Goal: Transaction & Acquisition: Purchase product/service

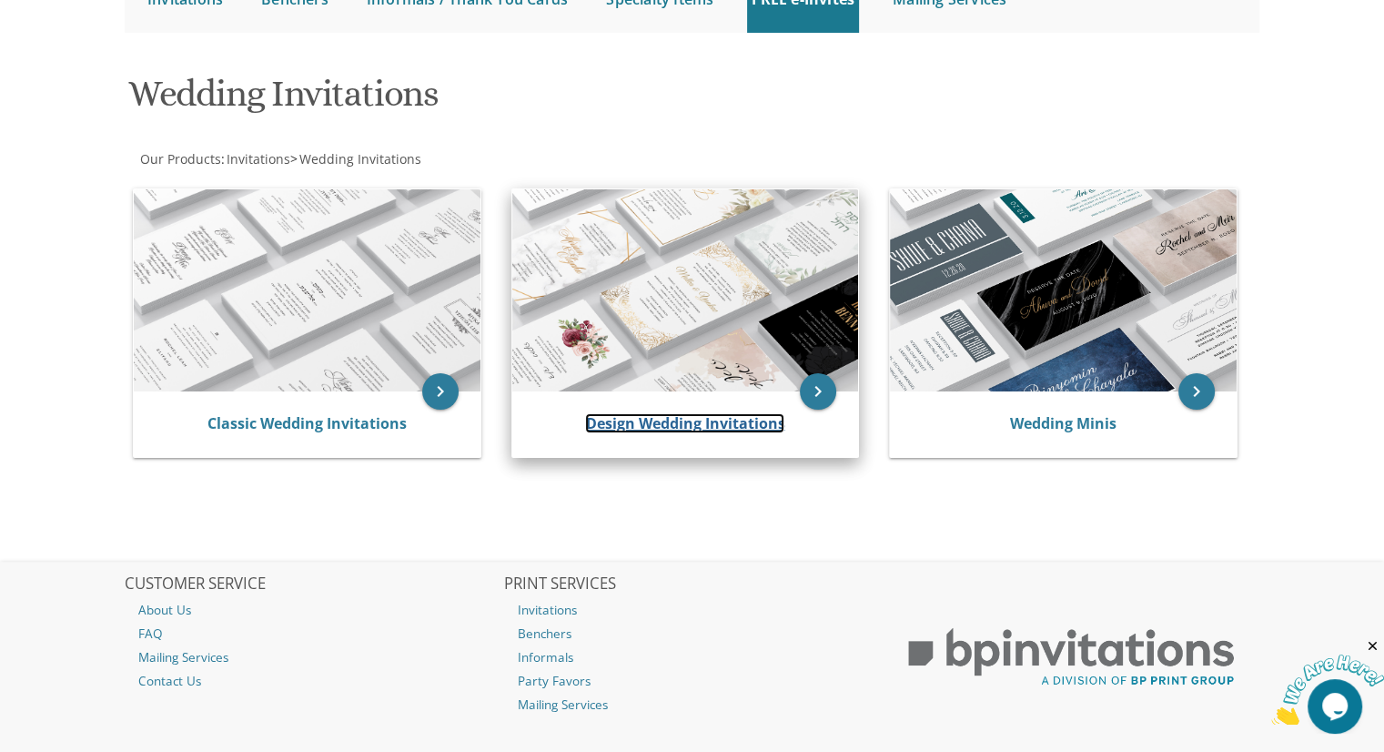
click at [711, 427] on link "Design Wedding Invitations" at bounding box center [684, 423] width 199 height 20
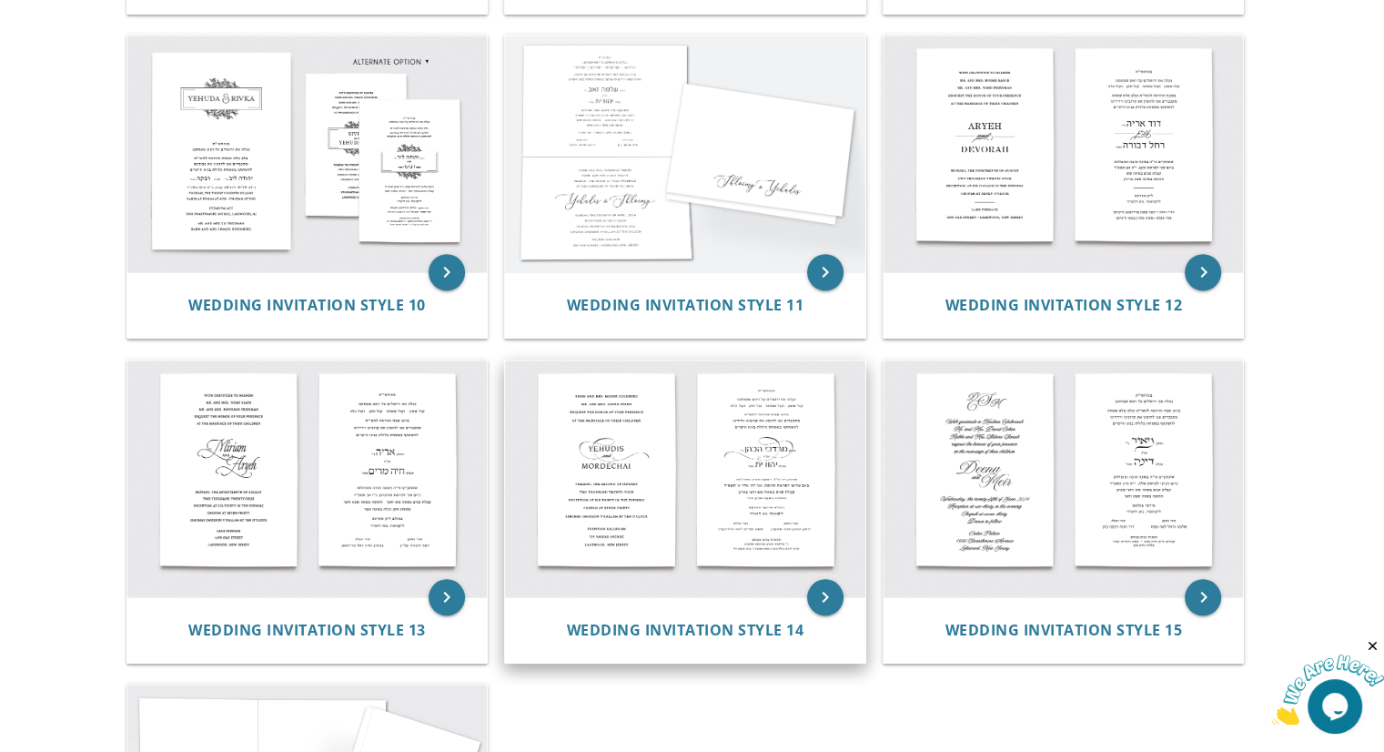
scroll to position [1356, 0]
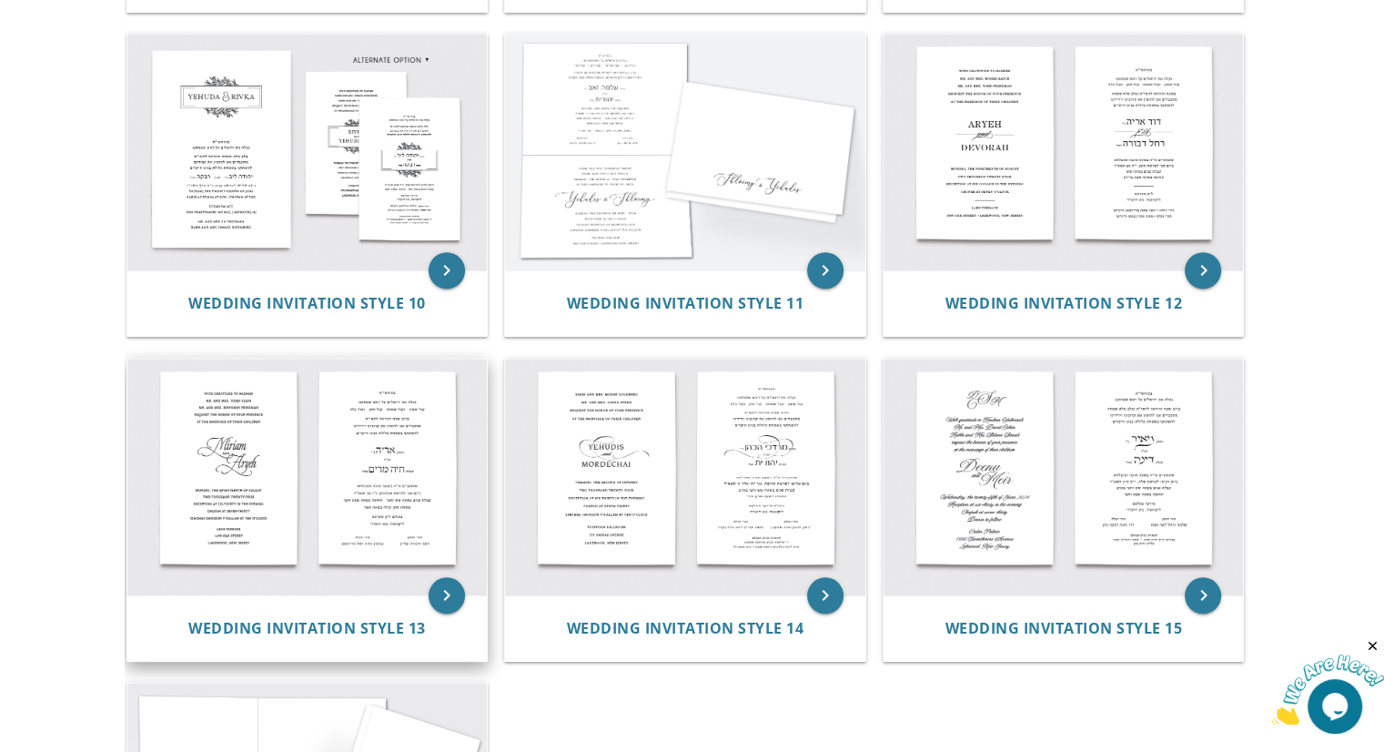
click at [314, 561] on img at bounding box center [307, 477] width 360 height 237
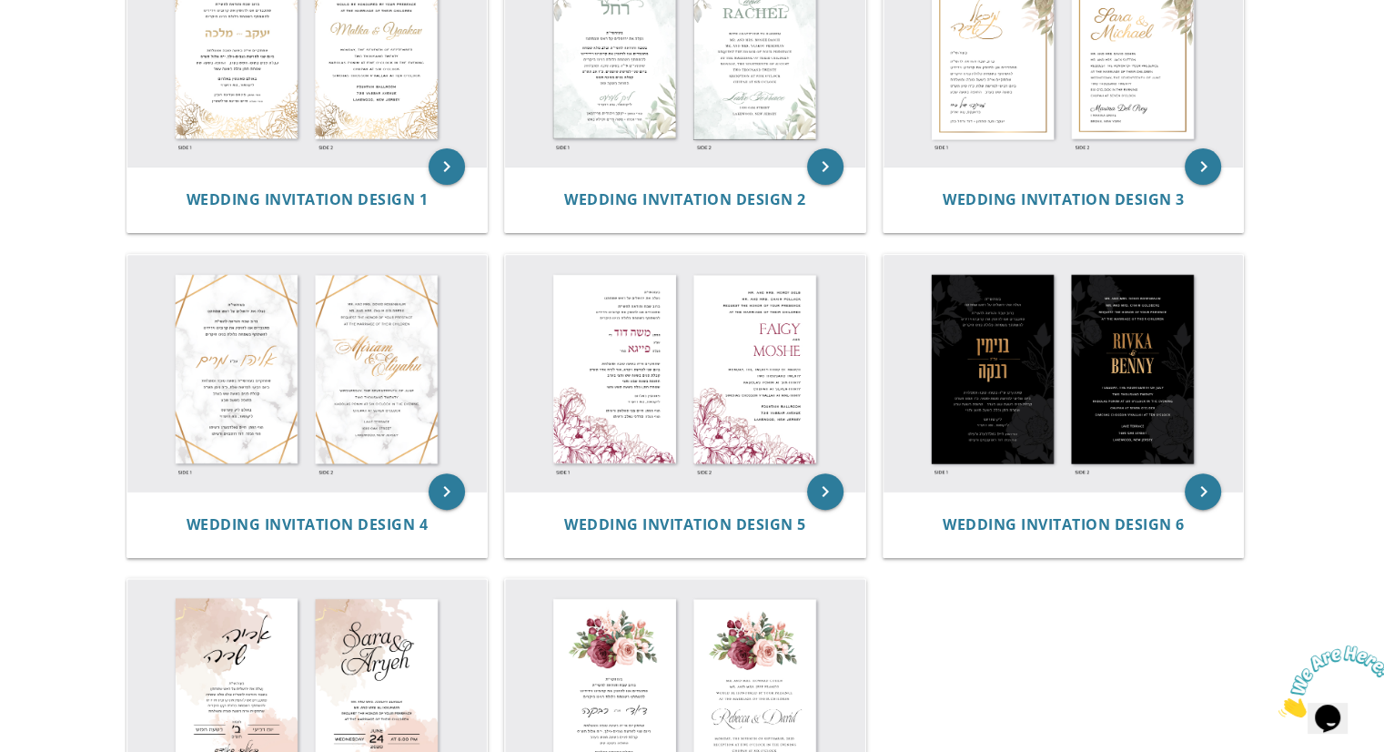
scroll to position [473, 0]
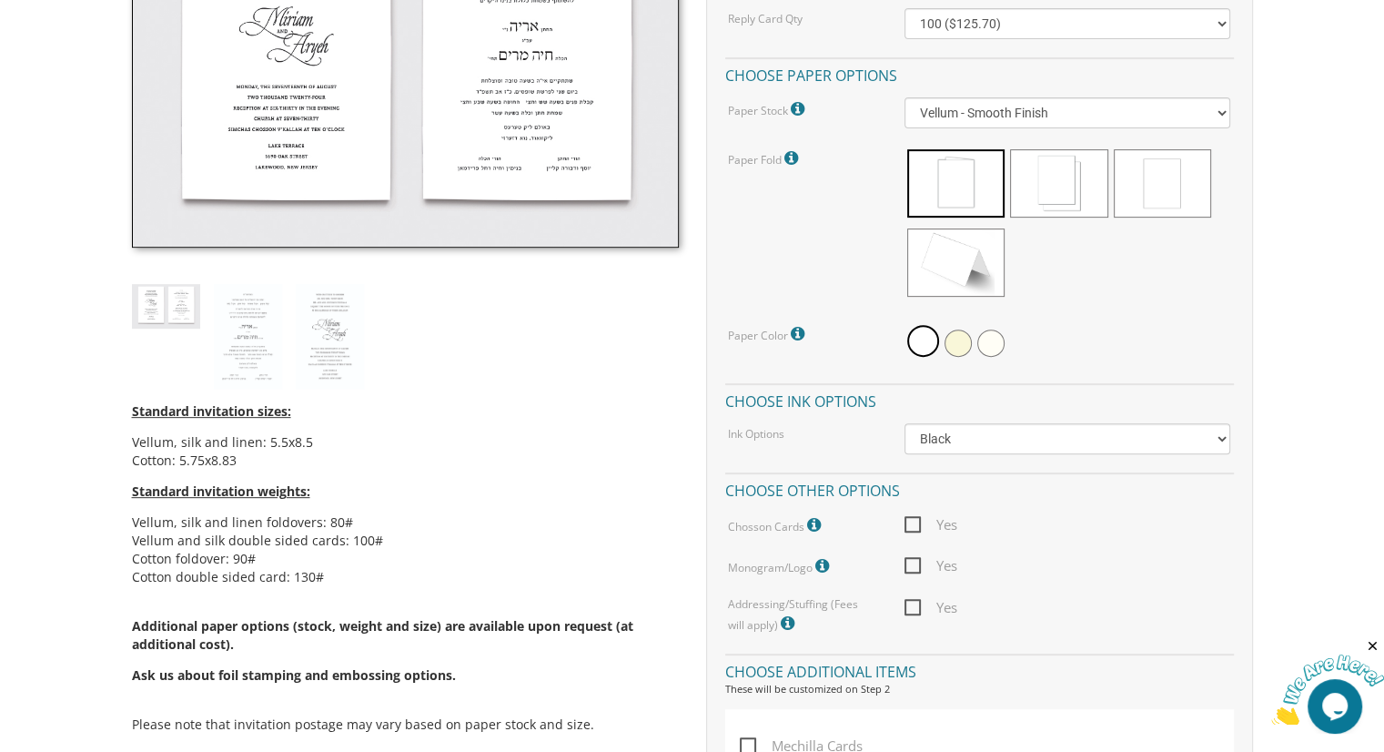
scroll to position [692, 0]
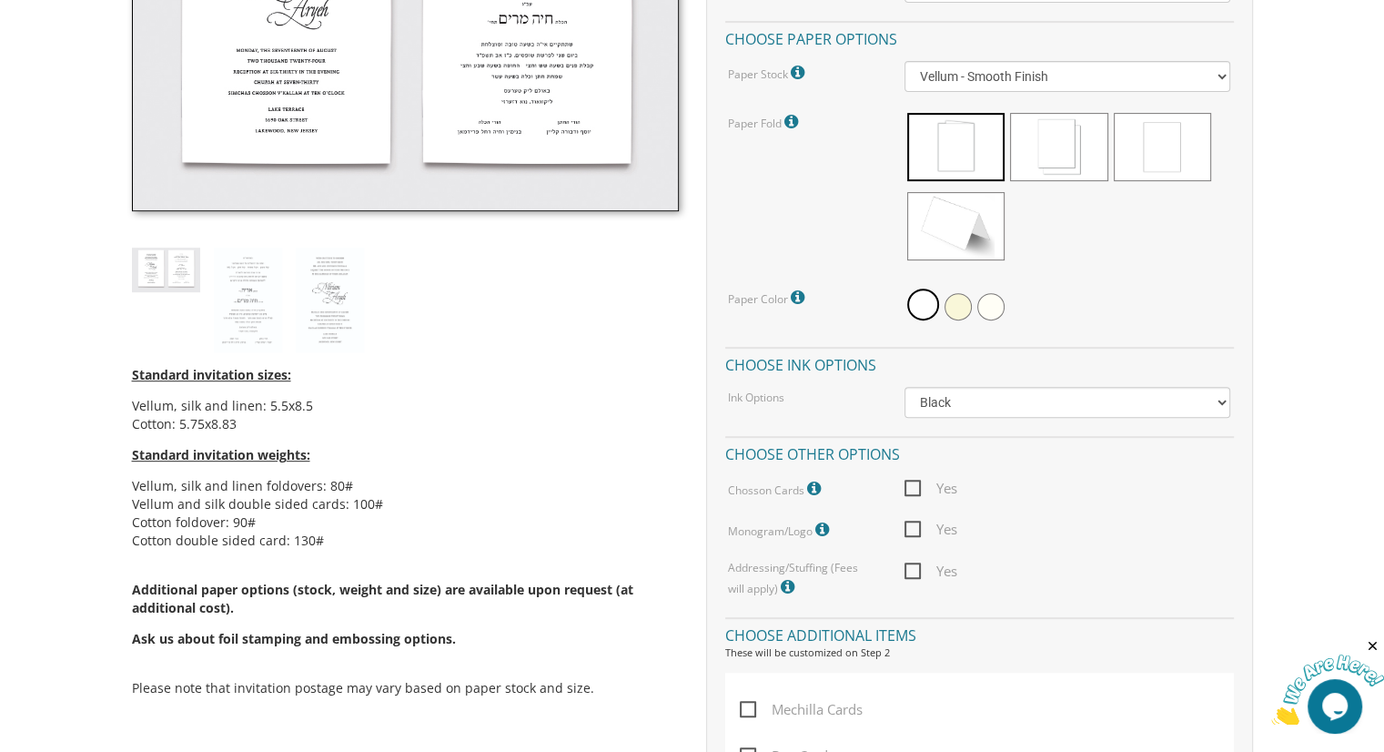
click at [814, 484] on icon at bounding box center [816, 489] width 18 height 16
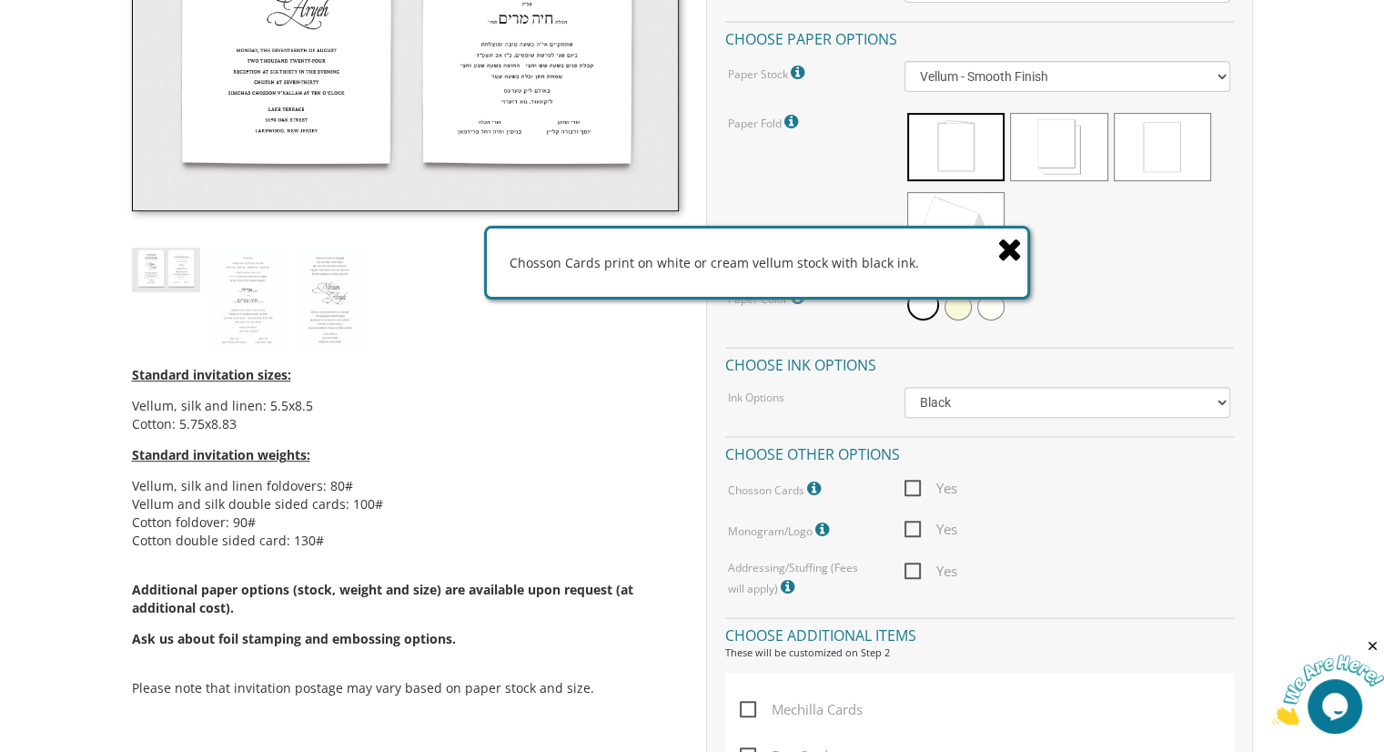
click at [922, 481] on span "Yes" at bounding box center [931, 488] width 53 height 23
click at [916, 481] on input "Yes" at bounding box center [911, 487] width 12 height 12
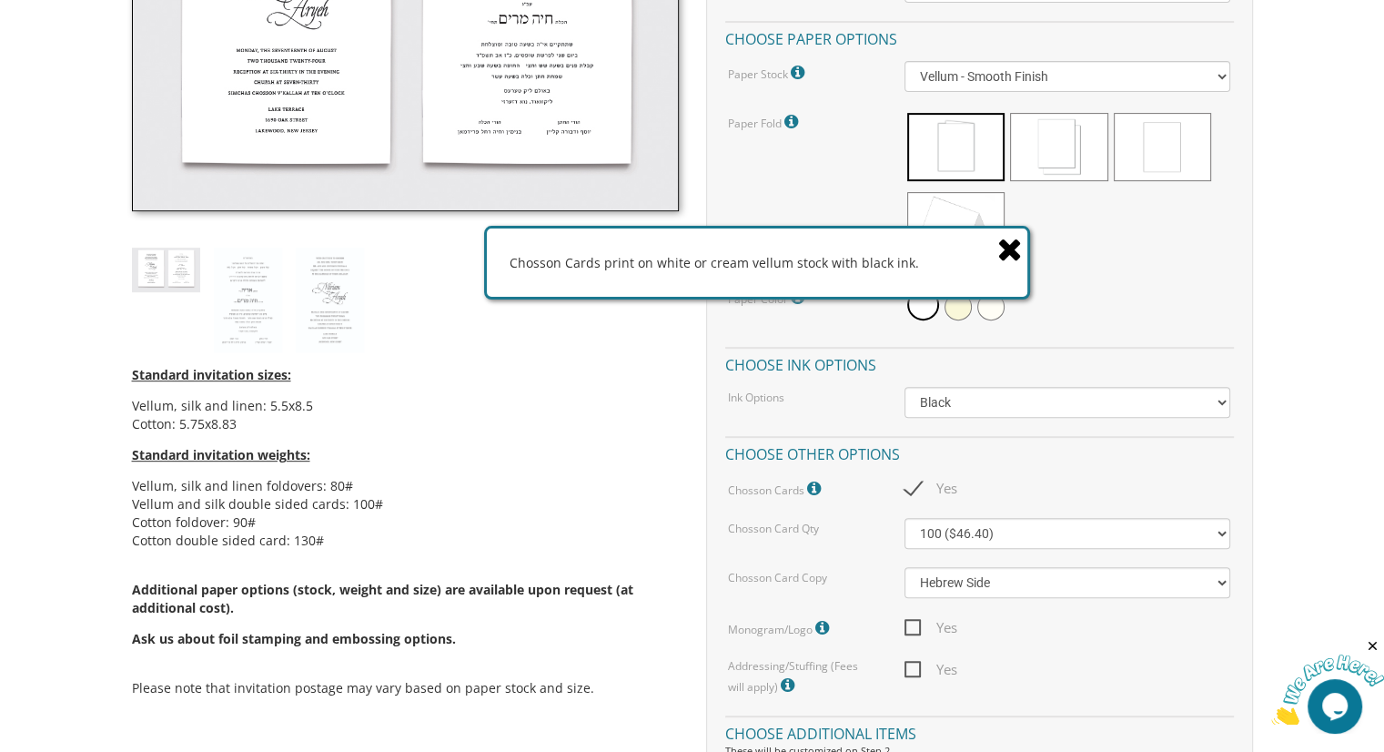
click at [1009, 256] on icon at bounding box center [1009, 249] width 25 height 32
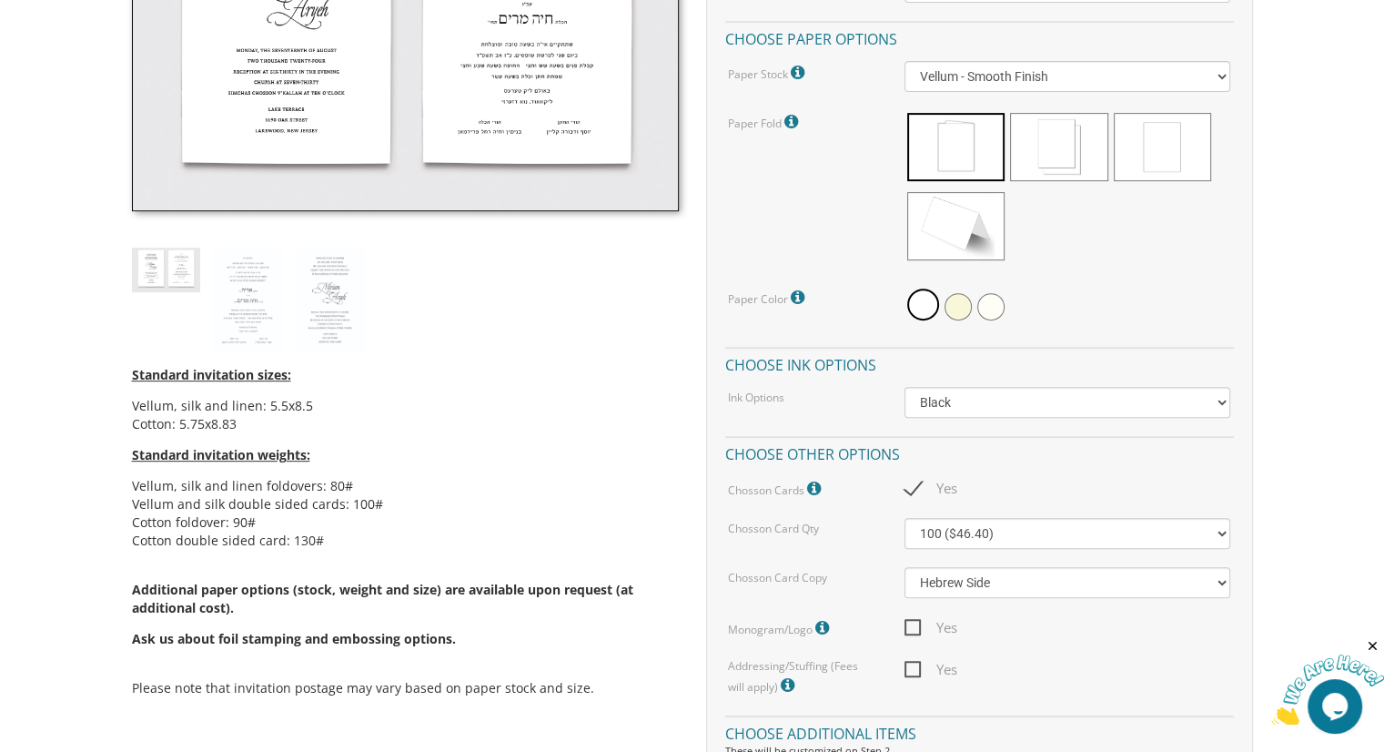
click at [918, 478] on span "Yes" at bounding box center [931, 488] width 53 height 23
click at [916, 481] on input "Yes" at bounding box center [911, 487] width 12 height 12
checkbox input "false"
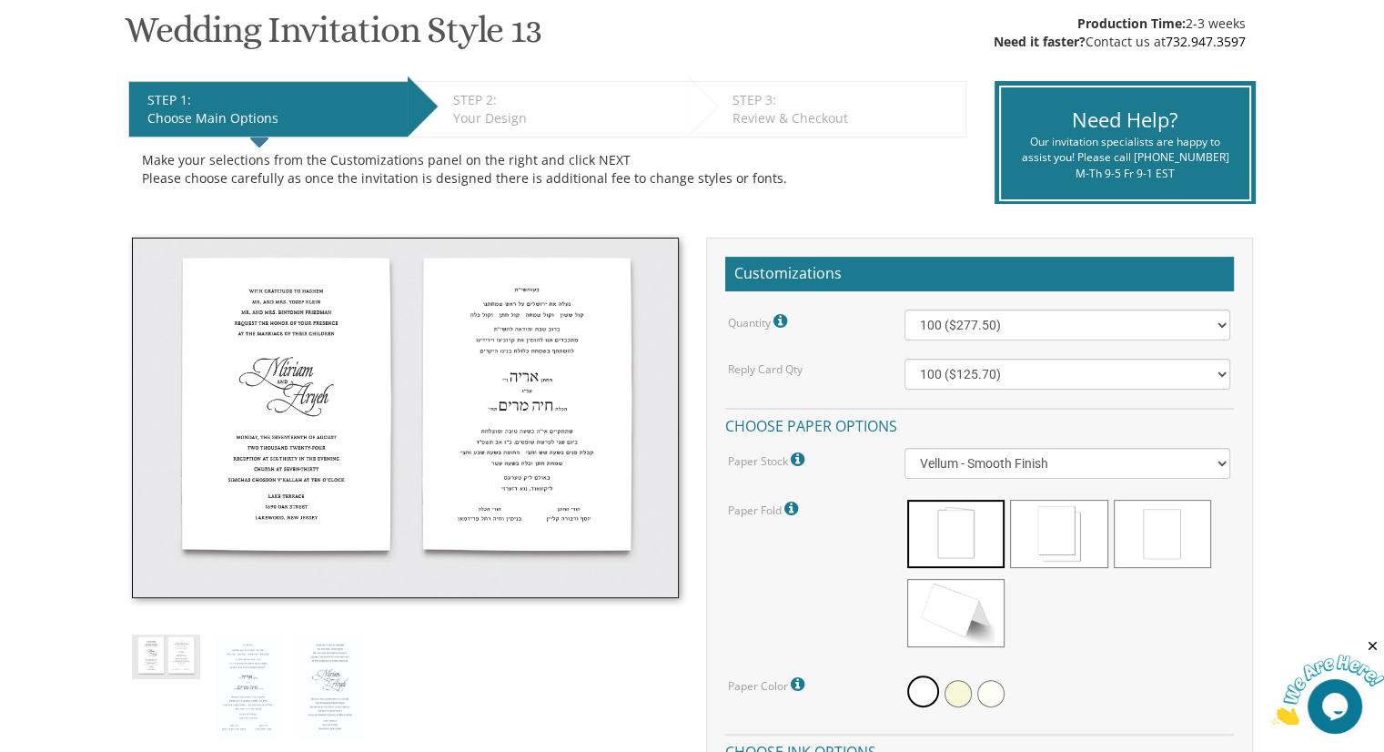
scroll to position [302, 0]
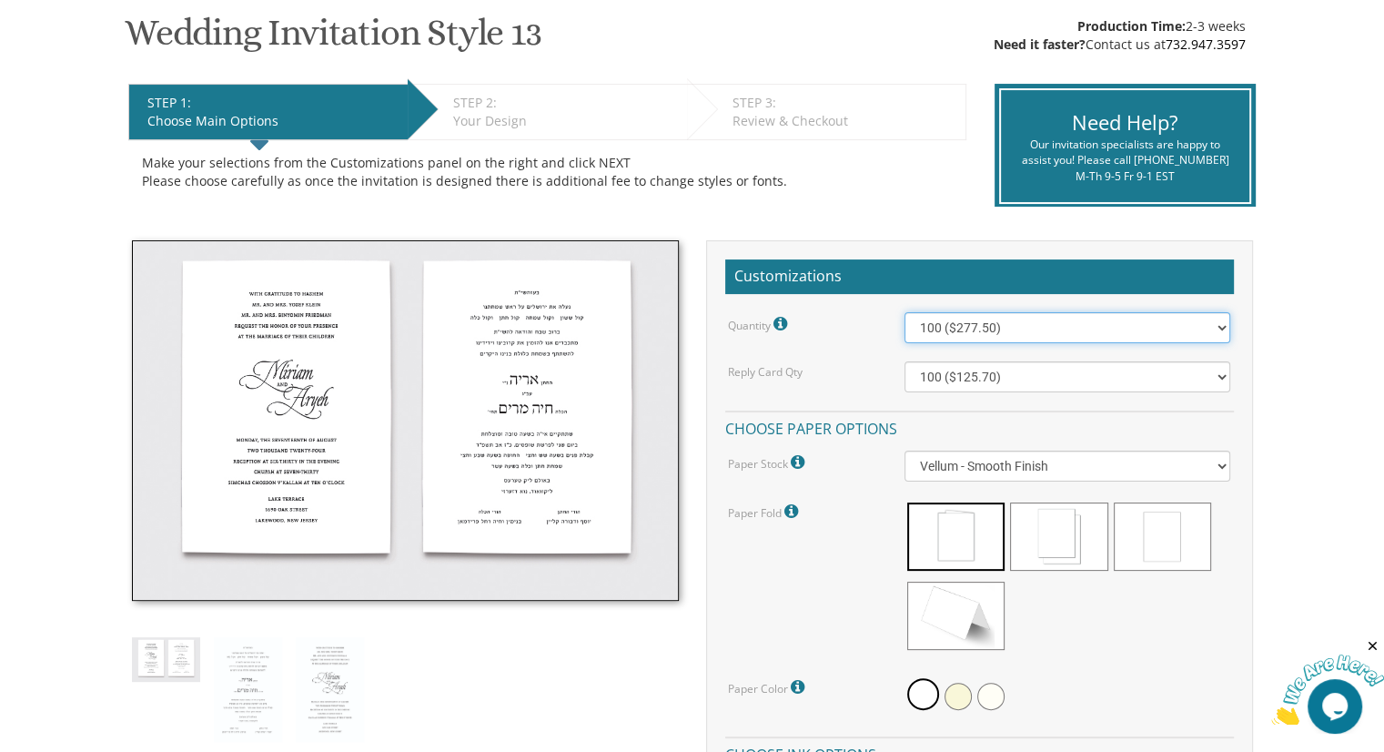
click at [1085, 339] on select "100 ($277.50) 200 ($330.45) 300 ($380.65) 400 ($432.70) 500 ($482.10) 600 ($534…" at bounding box center [1068, 327] width 326 height 31
select select "500"
click at [905, 312] on select "100 ($277.50) 200 ($330.45) 300 ($380.65) 400 ($432.70) 500 ($482.10) 600 ($534…" at bounding box center [1068, 327] width 326 height 31
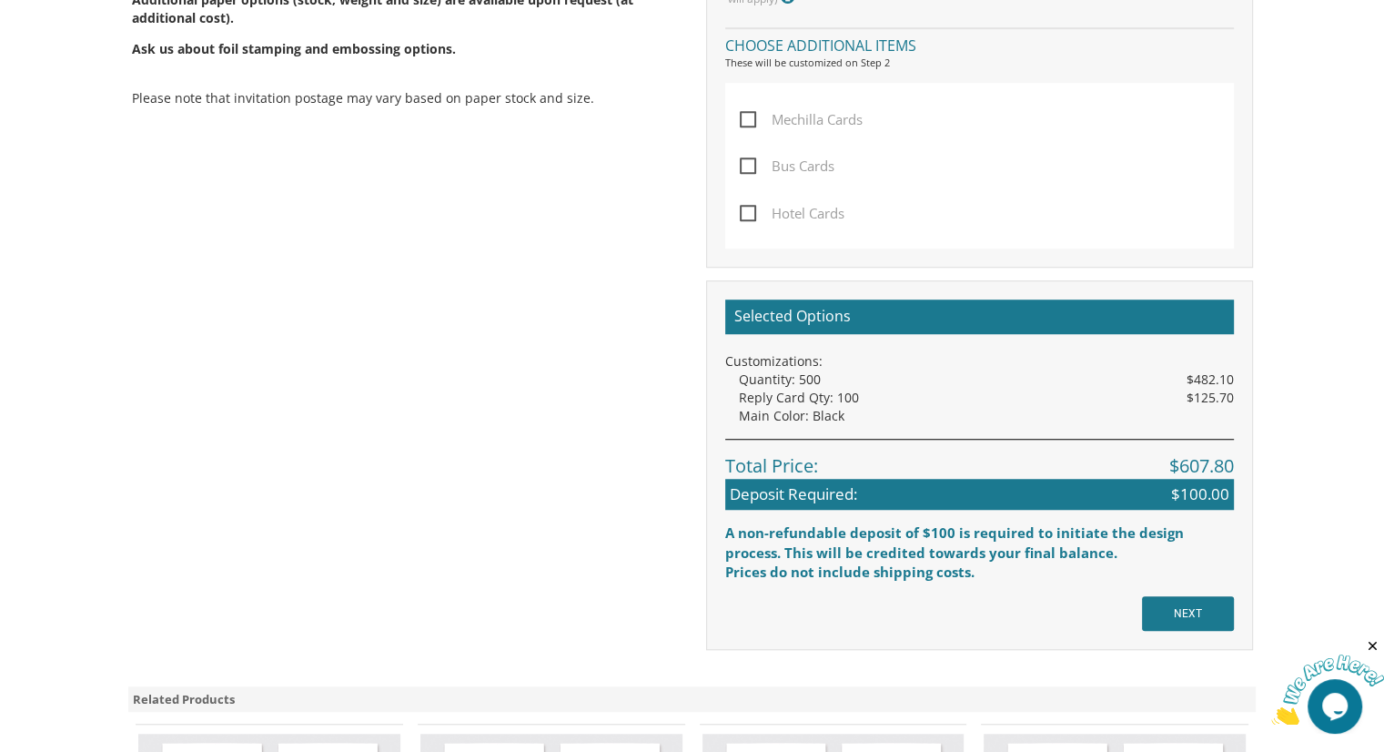
scroll to position [1300, 0]
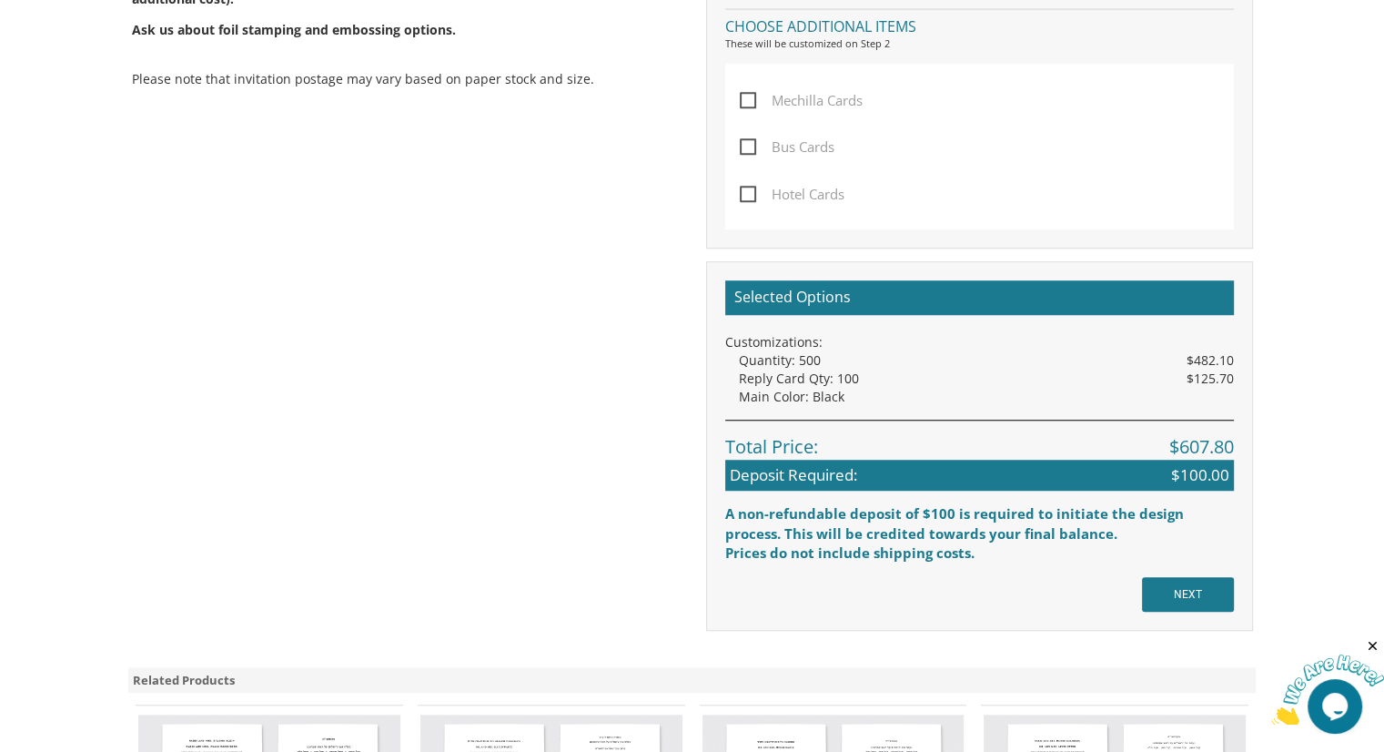
click at [1315, 560] on body "My Cart {{shoppingcart.totalQuantityDisplay}} Total: {{shoppingcart.subtotal}} …" at bounding box center [692, 3] width 1384 height 2606
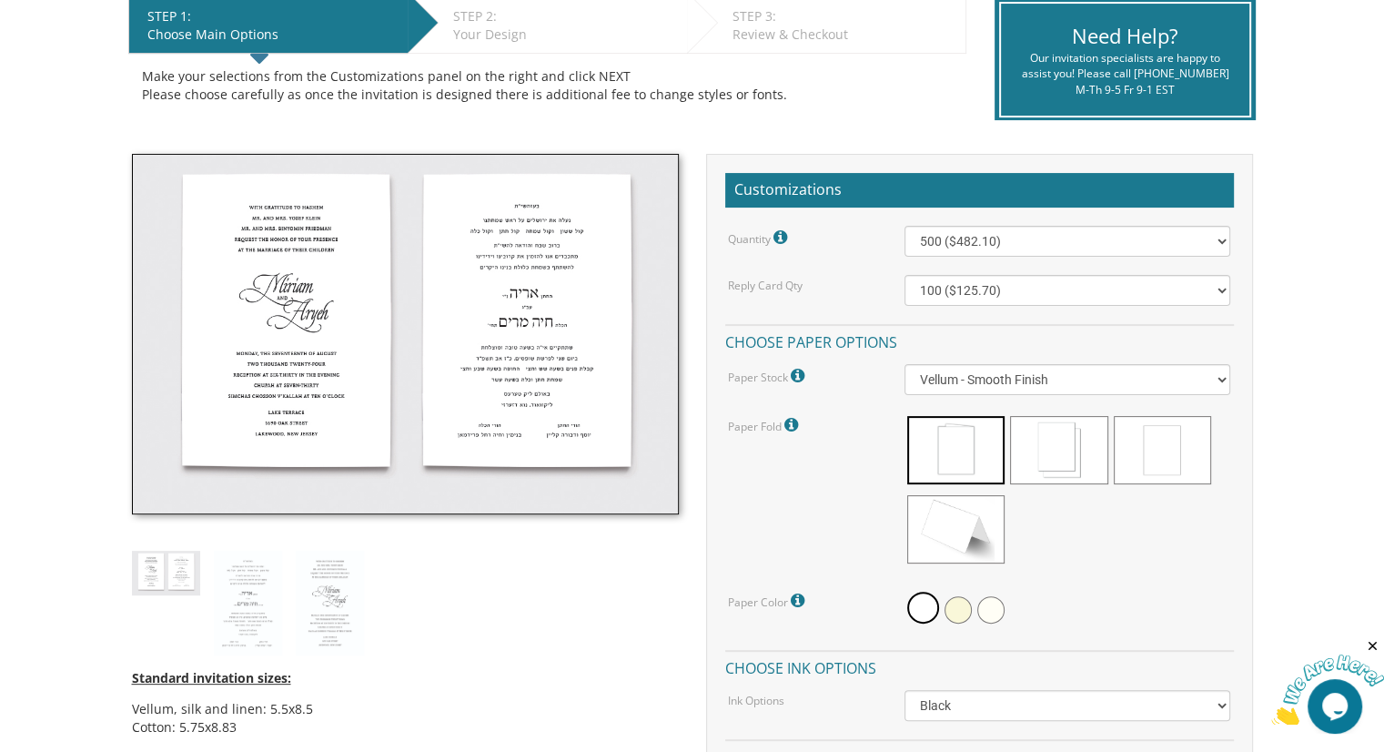
scroll to position [378, 0]
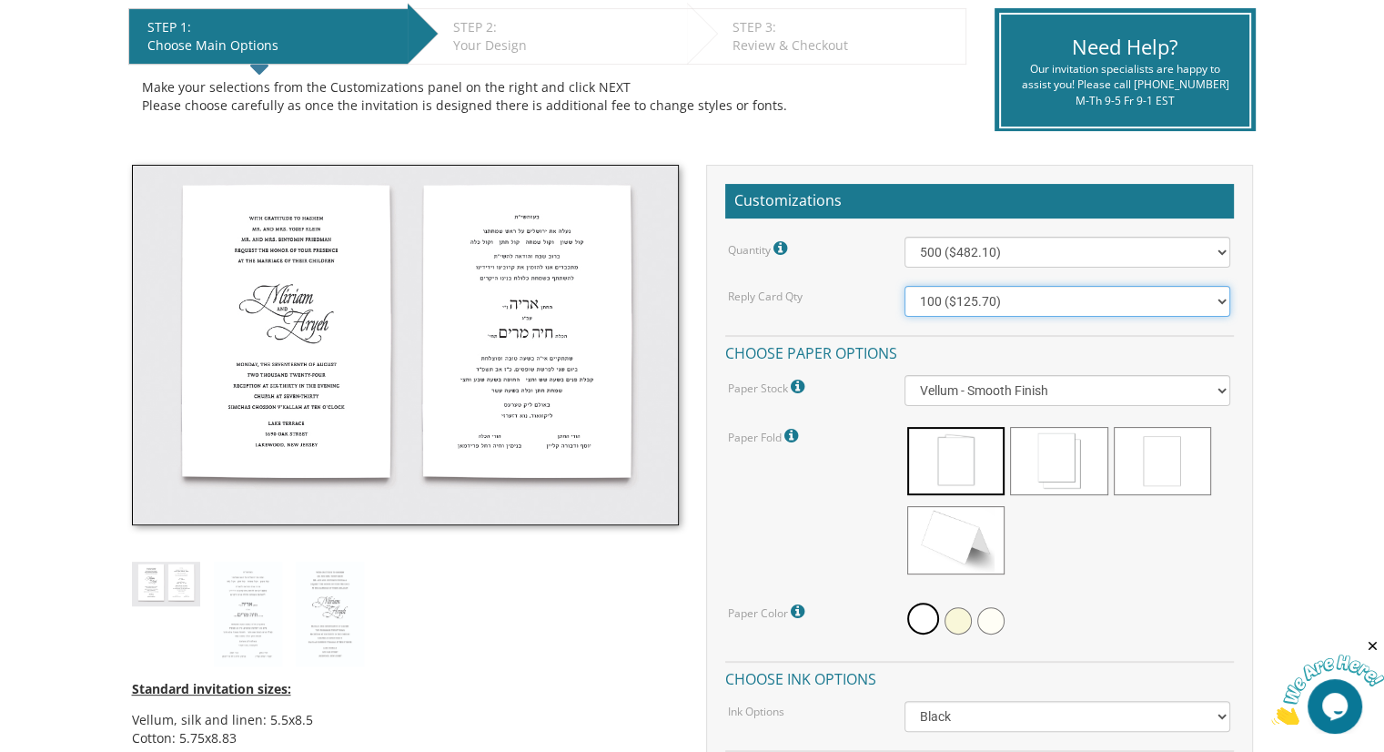
click at [1025, 289] on select "100 ($125.70) 200 ($150.60) 300 ($177.95) 400 ($270.70) 500 ($225.30) 600 ($249…" at bounding box center [1068, 301] width 326 height 31
select select "400"
click at [905, 286] on select "100 ($125.70) 200 ($150.60) 300 ($177.95) 400 ($270.70) 500 ($225.30) 600 ($249…" at bounding box center [1068, 301] width 326 height 31
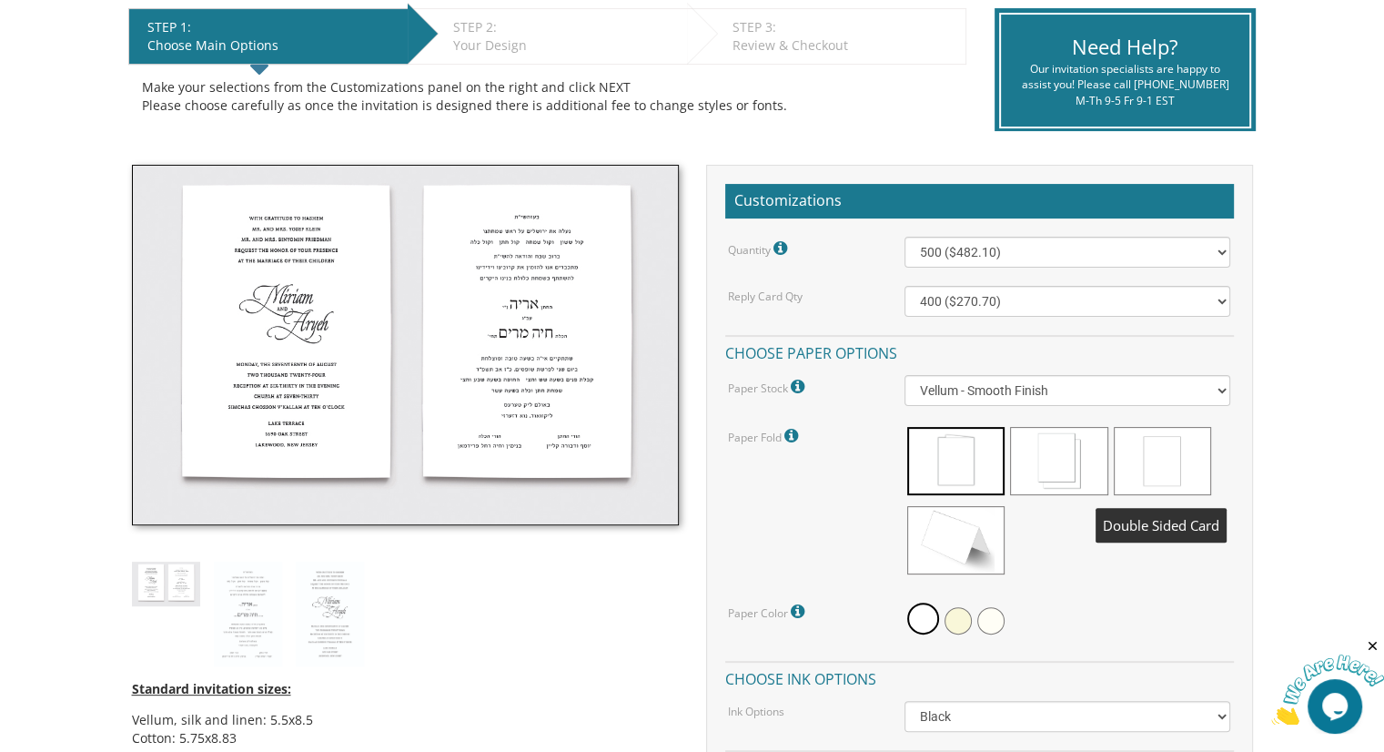
click at [1158, 454] on span at bounding box center [1162, 461] width 97 height 68
click at [1189, 479] on span at bounding box center [1162, 461] width 97 height 68
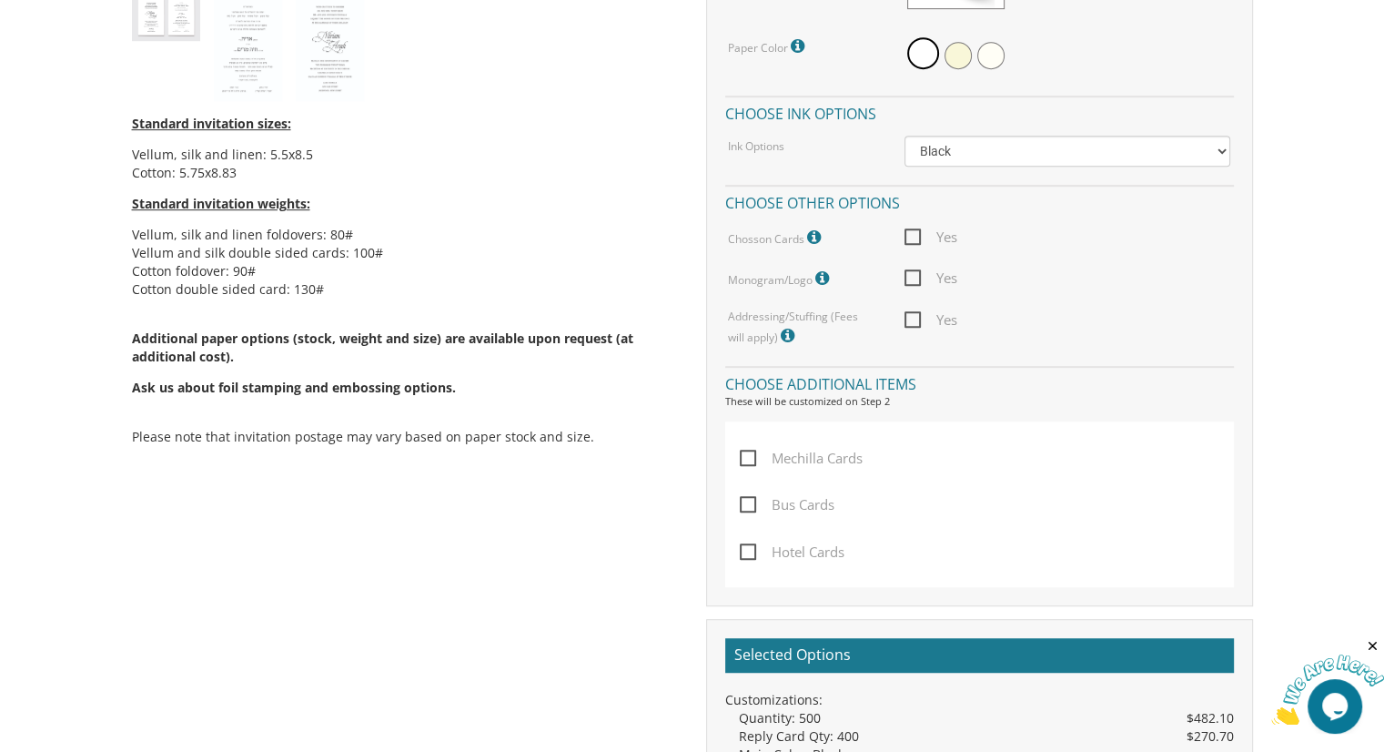
scroll to position [950, 0]
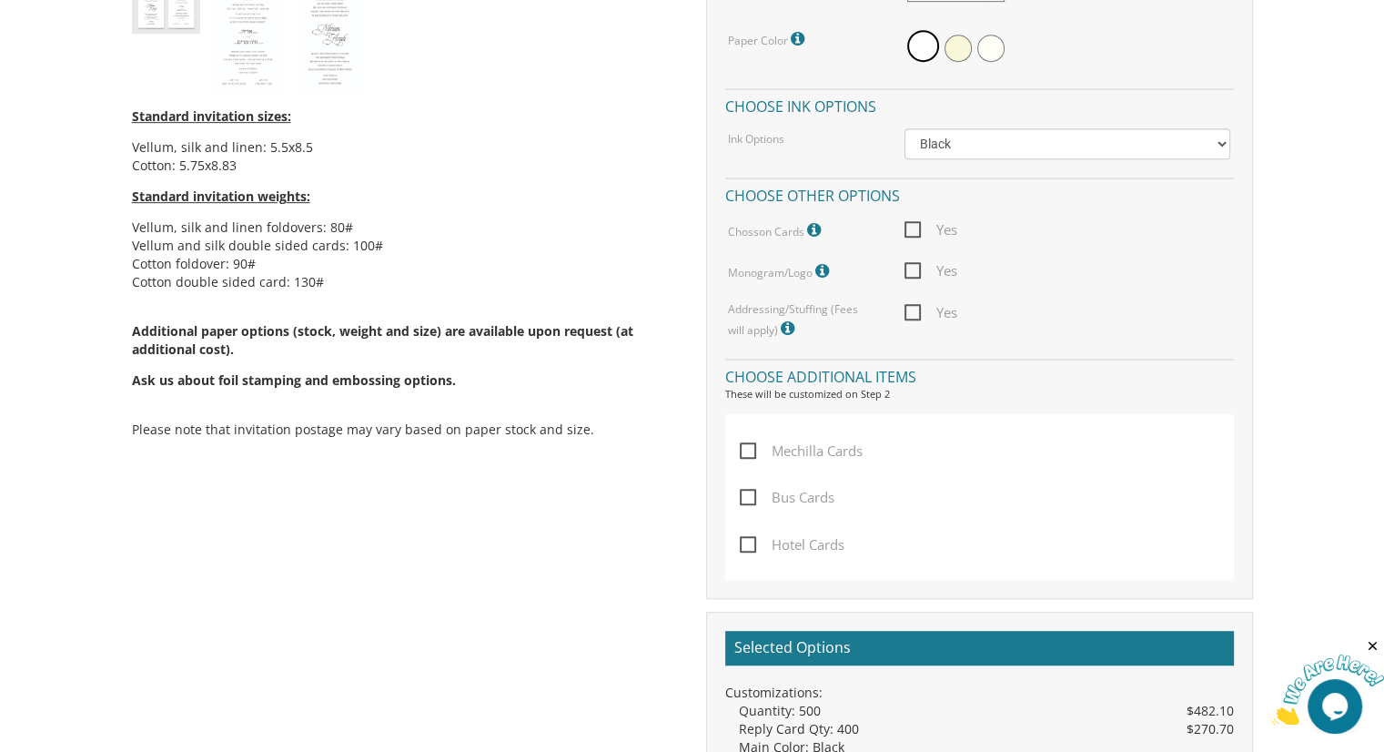
click at [1347, 464] on body "My Cart {{shoppingcart.totalQuantityDisplay}} Total: {{shoppingcart.subtotal}} …" at bounding box center [692, 353] width 1384 height 2606
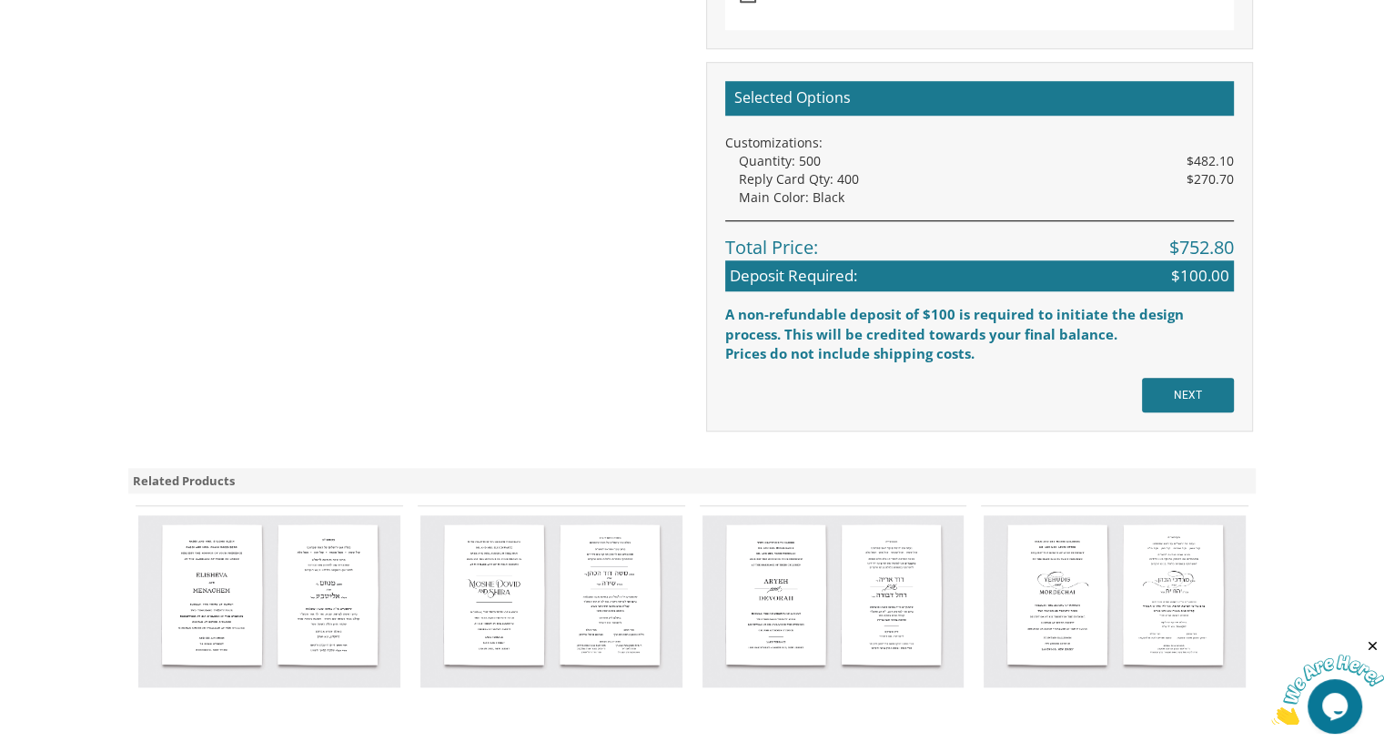
scroll to position [1487, 0]
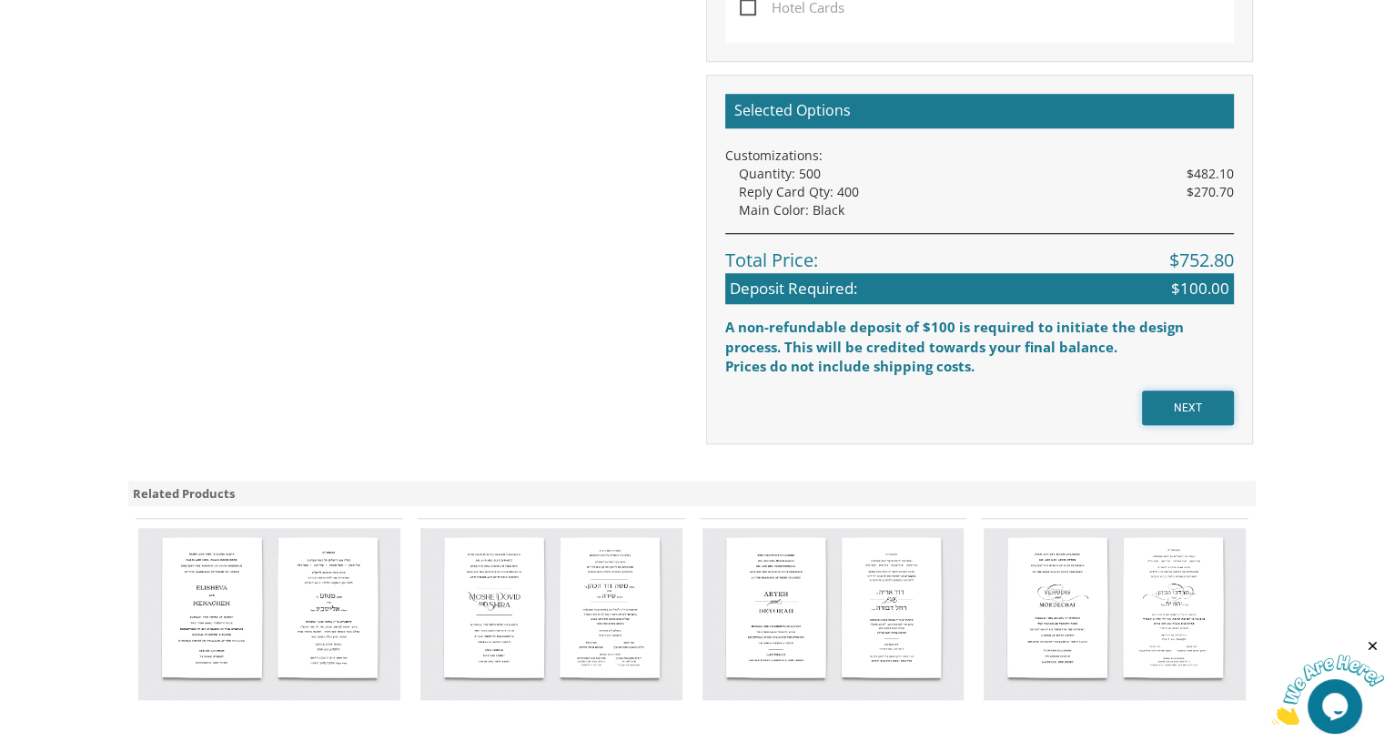
click at [1227, 399] on input "NEXT" at bounding box center [1188, 407] width 92 height 35
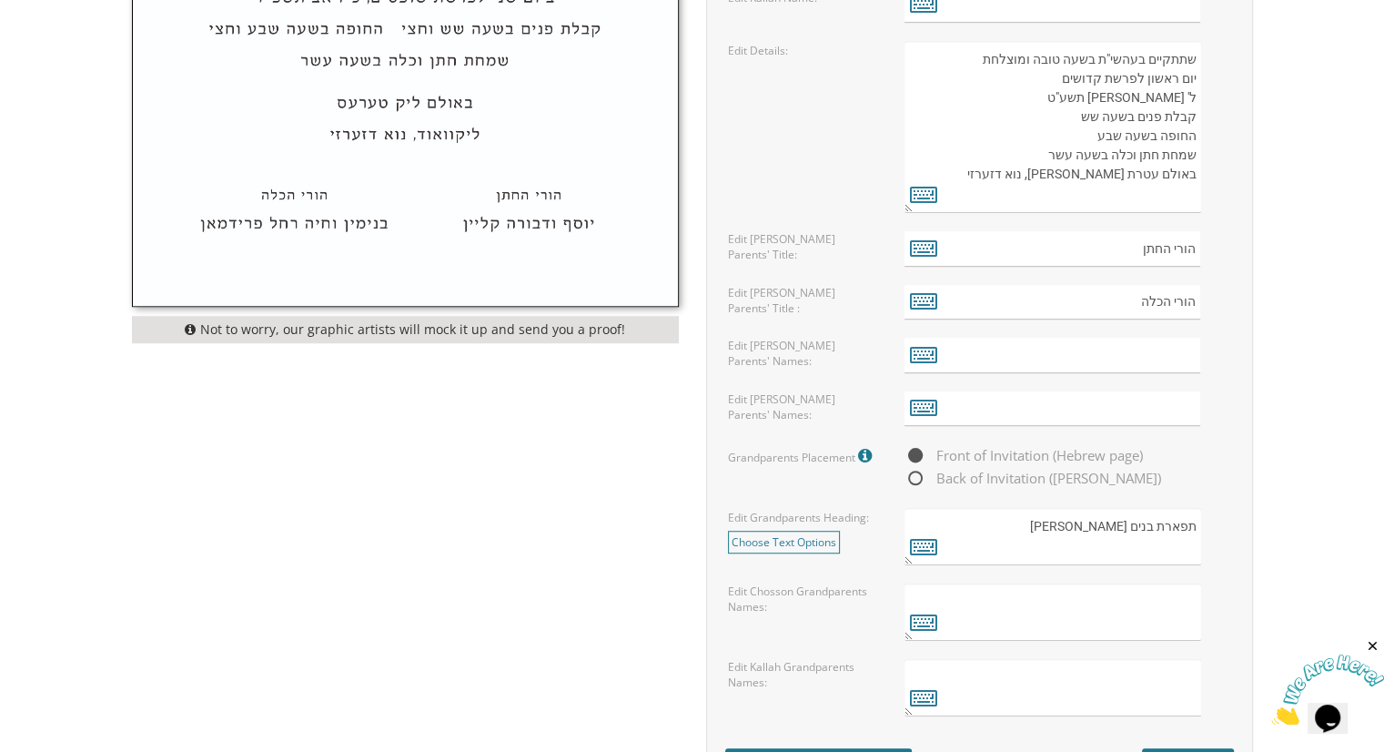
scroll to position [1201, 0]
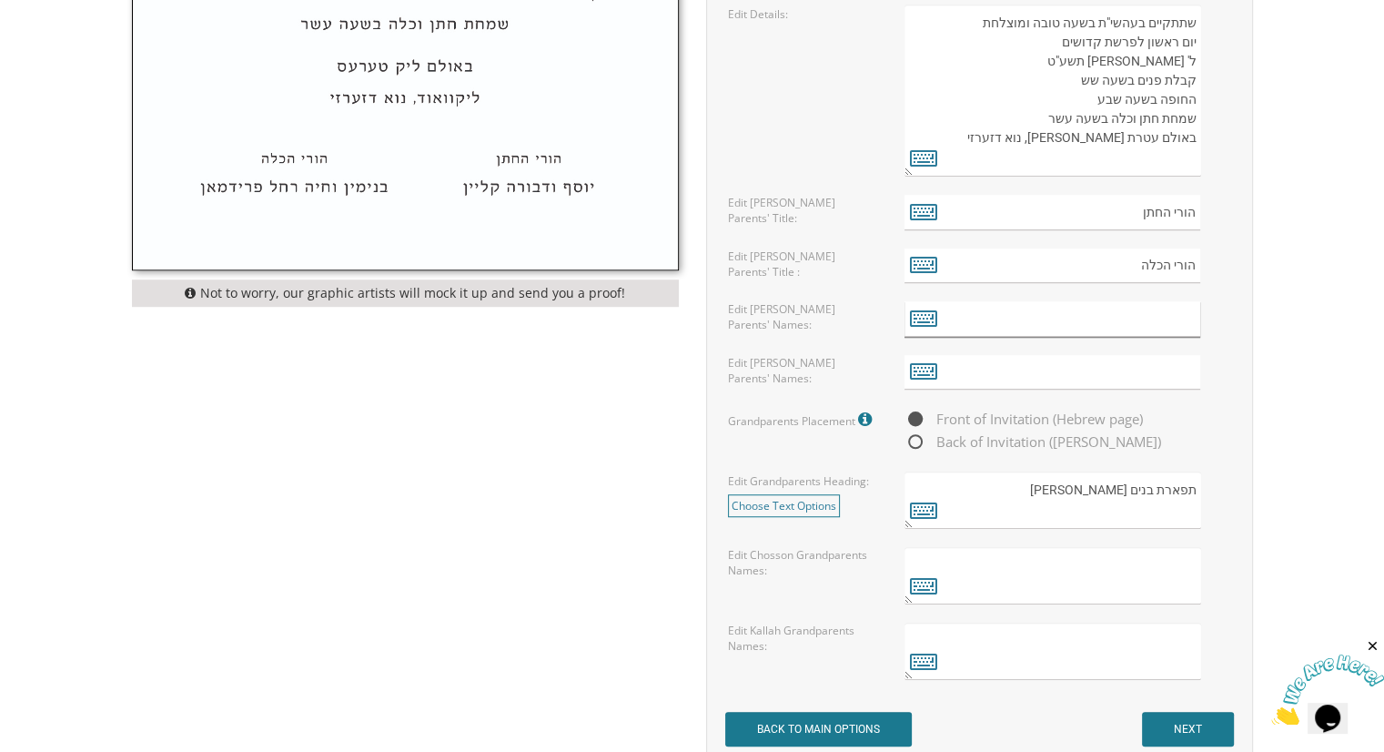
click at [1022, 332] on input "text" at bounding box center [1053, 318] width 296 height 35
click at [1023, 330] on input "text" at bounding box center [1053, 318] width 296 height 35
click at [916, 325] on icon at bounding box center [923, 317] width 27 height 25
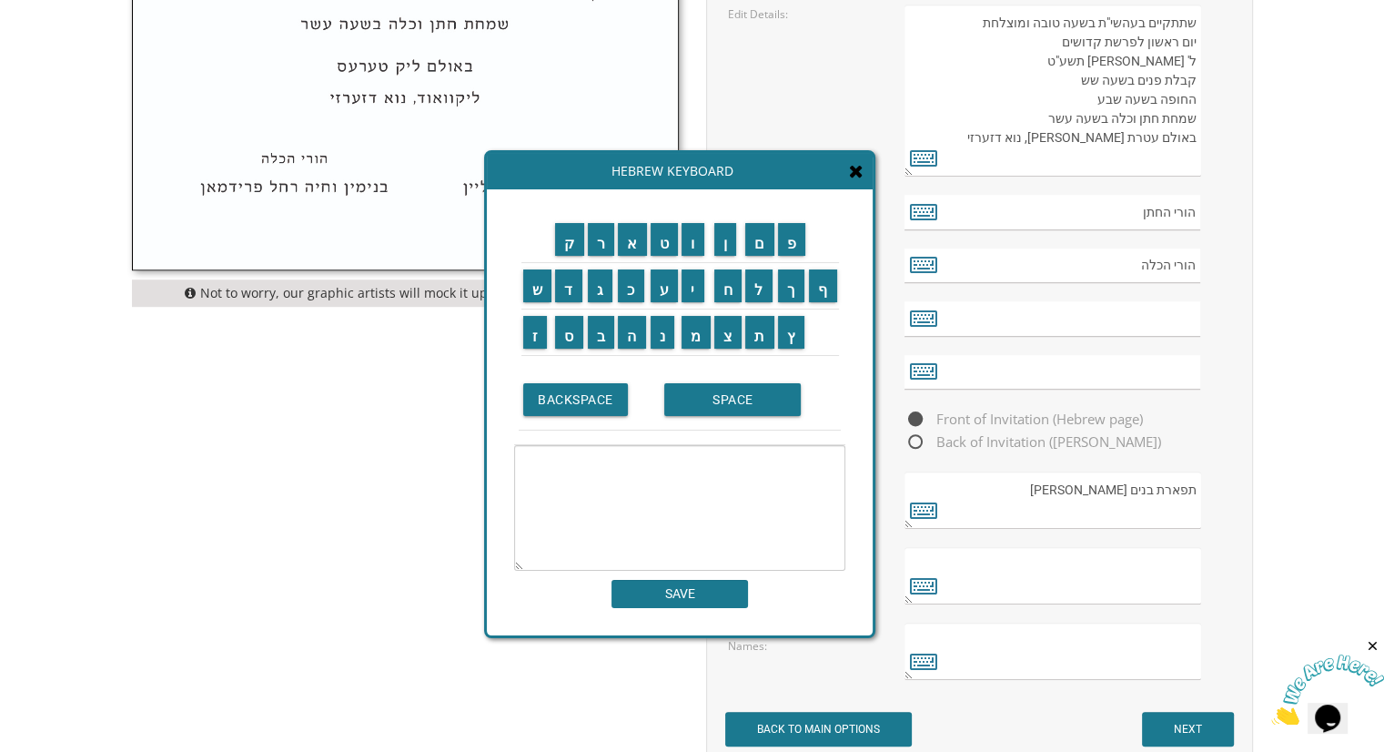
click at [851, 169] on icon at bounding box center [856, 171] width 15 height 18
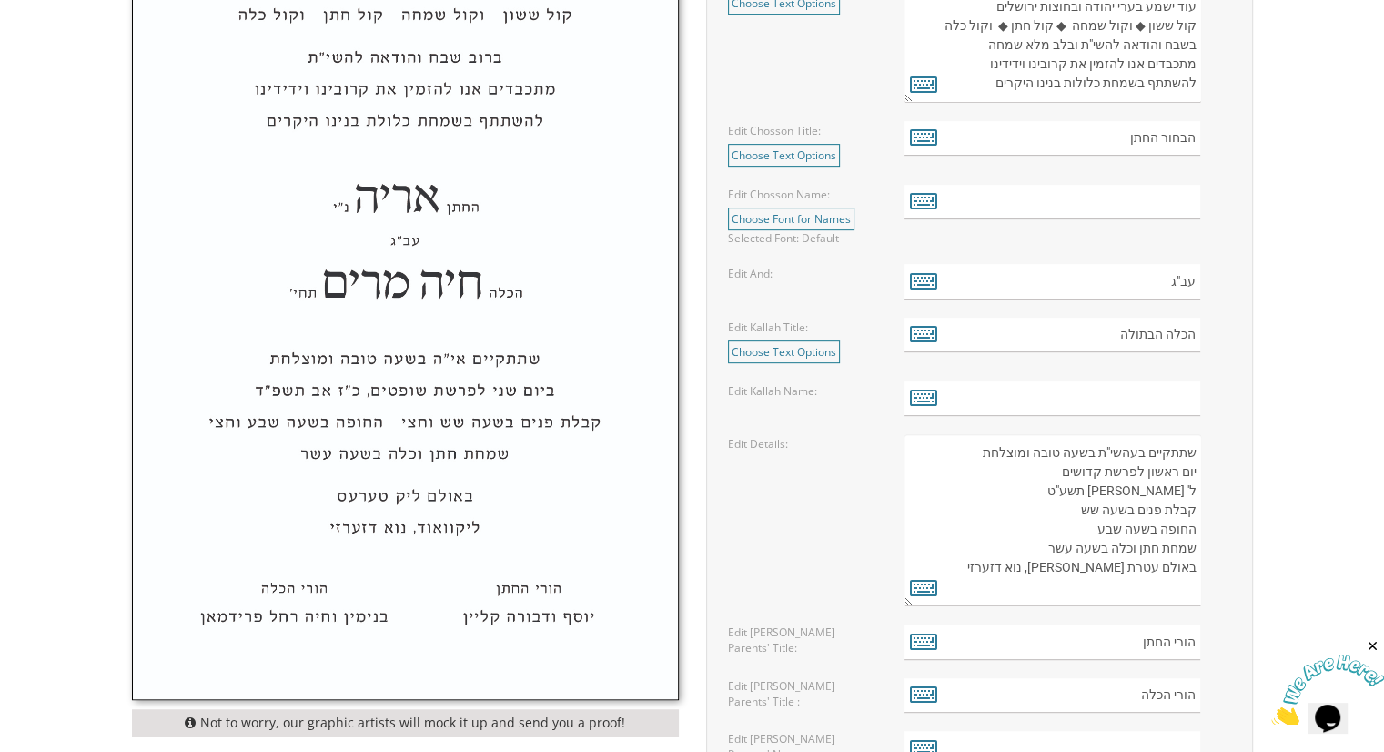
scroll to position [774, 0]
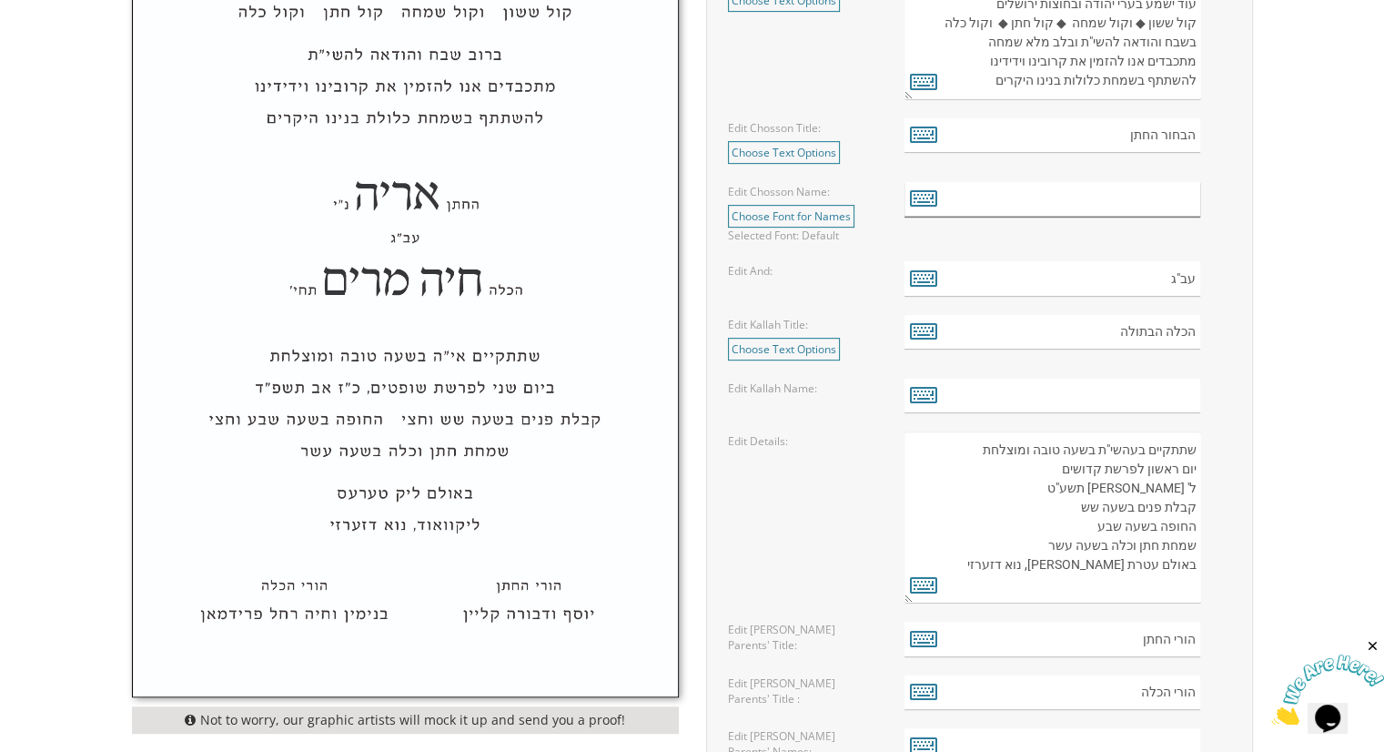
click at [1000, 211] on input "text" at bounding box center [1053, 199] width 296 height 35
click at [826, 207] on link "Choose Font for Names" at bounding box center [791, 216] width 126 height 23
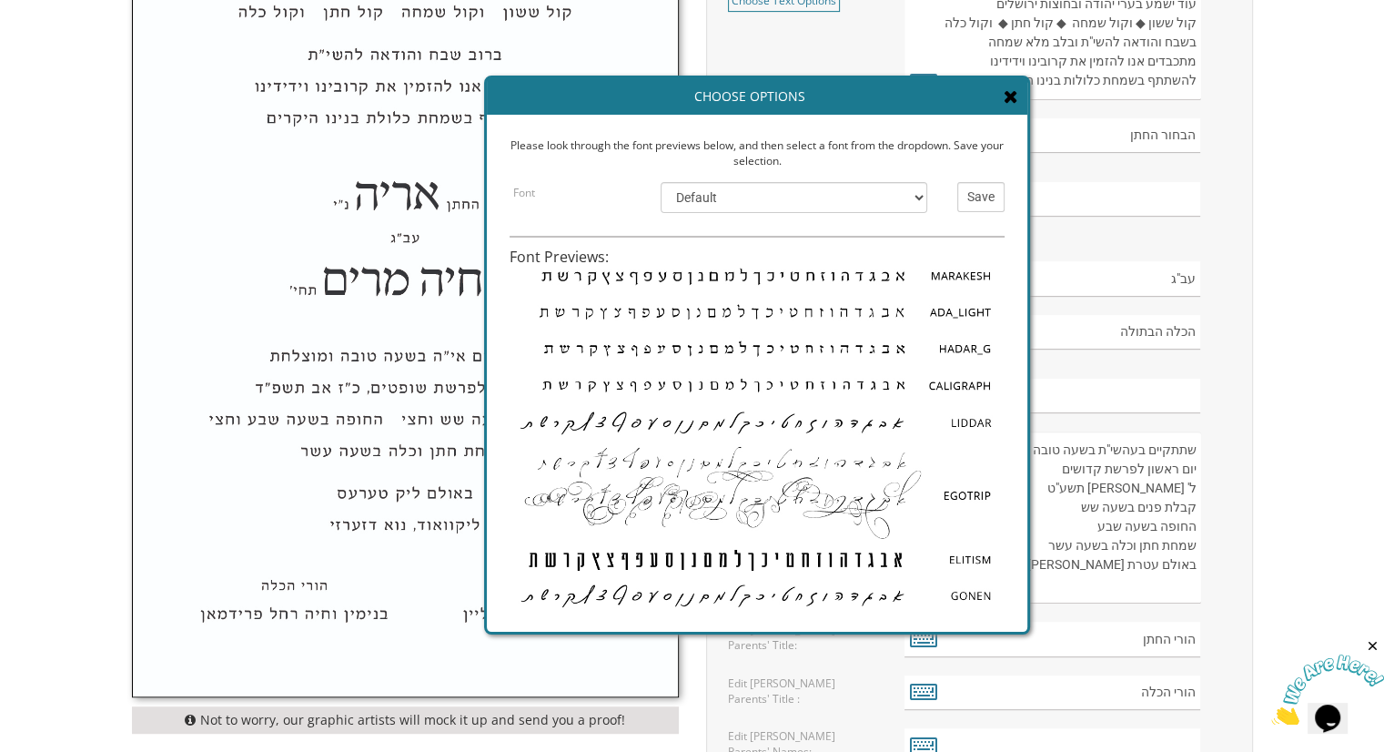
scroll to position [0, 0]
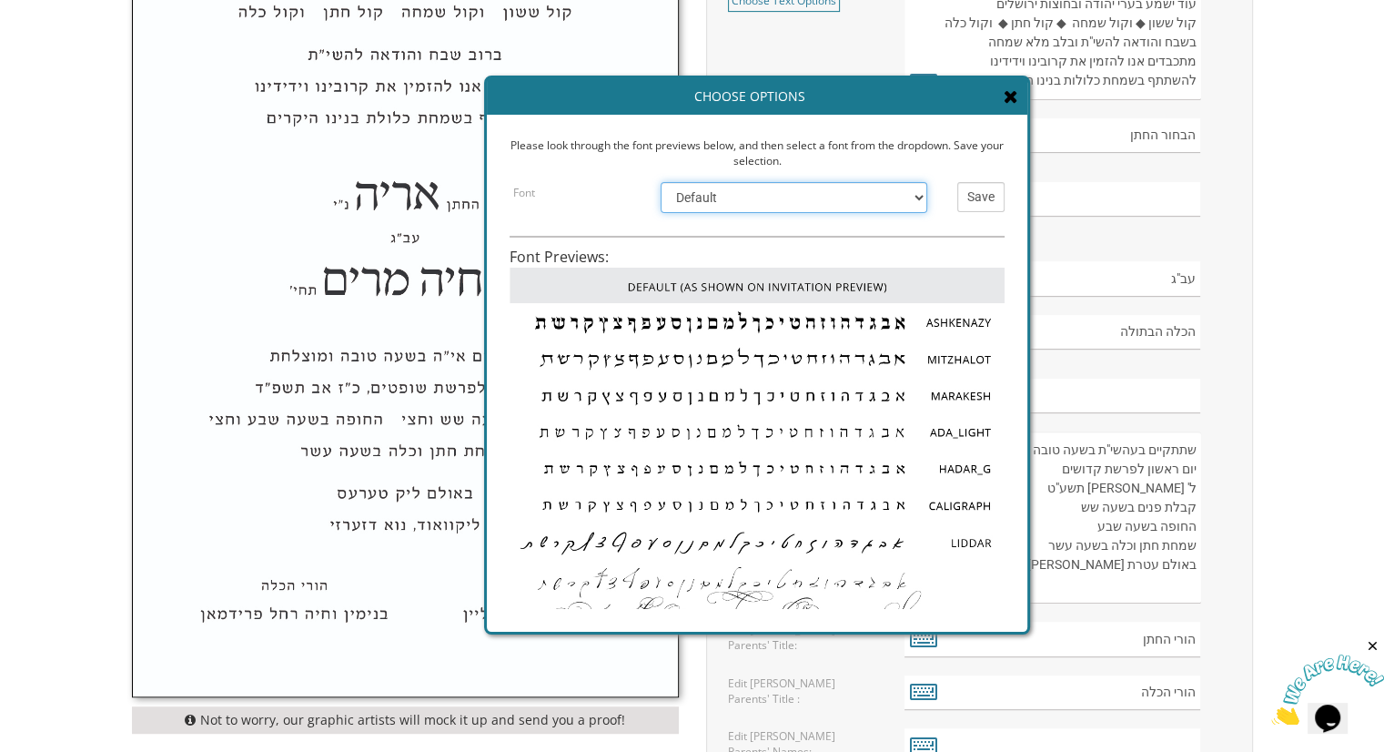
click at [853, 200] on select "Default Ashkenazy Mitzhalot Marakesh Ada_Light Hadar_G Caligraph Liddar EgoTrip…" at bounding box center [794, 197] width 267 height 31
select select "/store/pc/invitations/FontPreviews/hebfonts-28.jpg"
click at [661, 182] on select "Default Ashkenazy Mitzhalot Marakesh Ada_Light Hadar_G Caligraph Liddar EgoTrip…" at bounding box center [794, 197] width 267 height 31
click at [824, 190] on select "Default Ashkenazy Mitzhalot Marakesh Ada_Light Hadar_G Caligraph Liddar EgoTrip…" at bounding box center [794, 197] width 267 height 31
click at [1007, 96] on icon at bounding box center [1011, 96] width 15 height 18
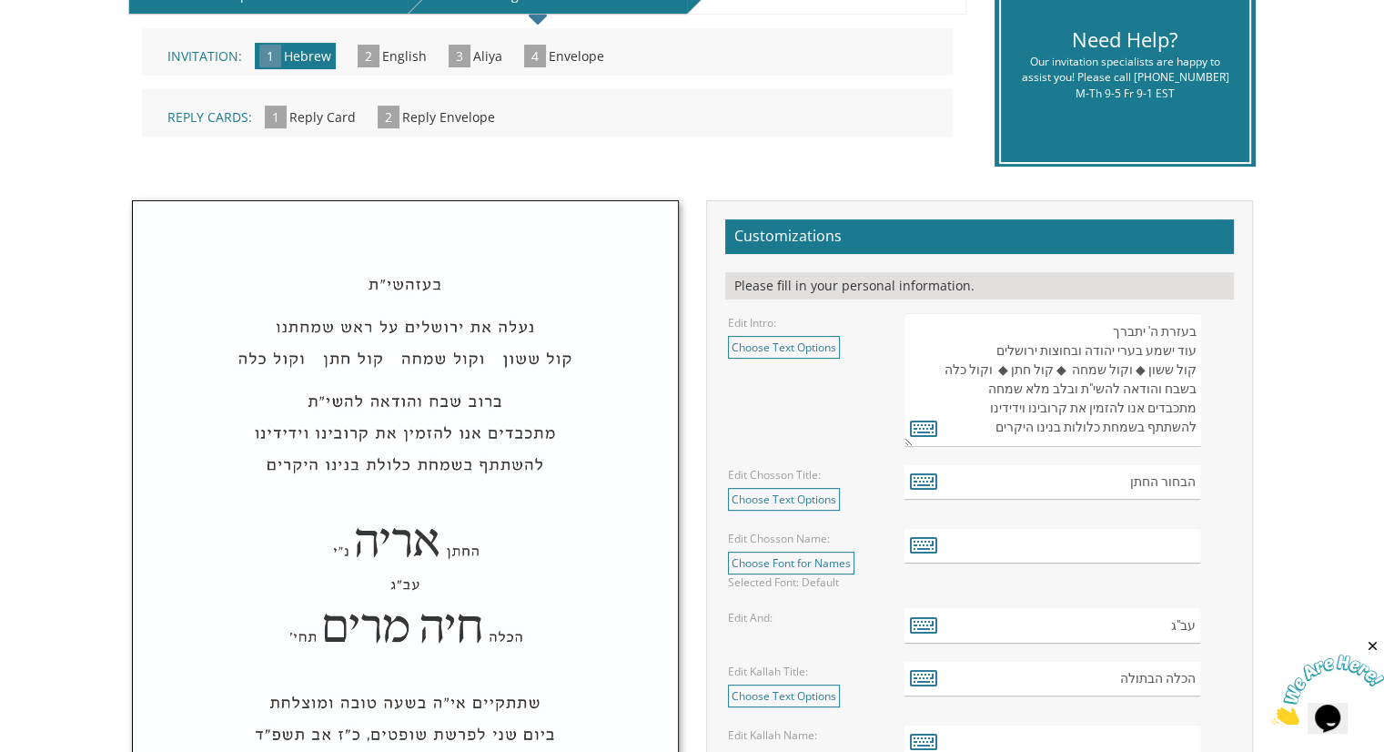
scroll to position [305, 0]
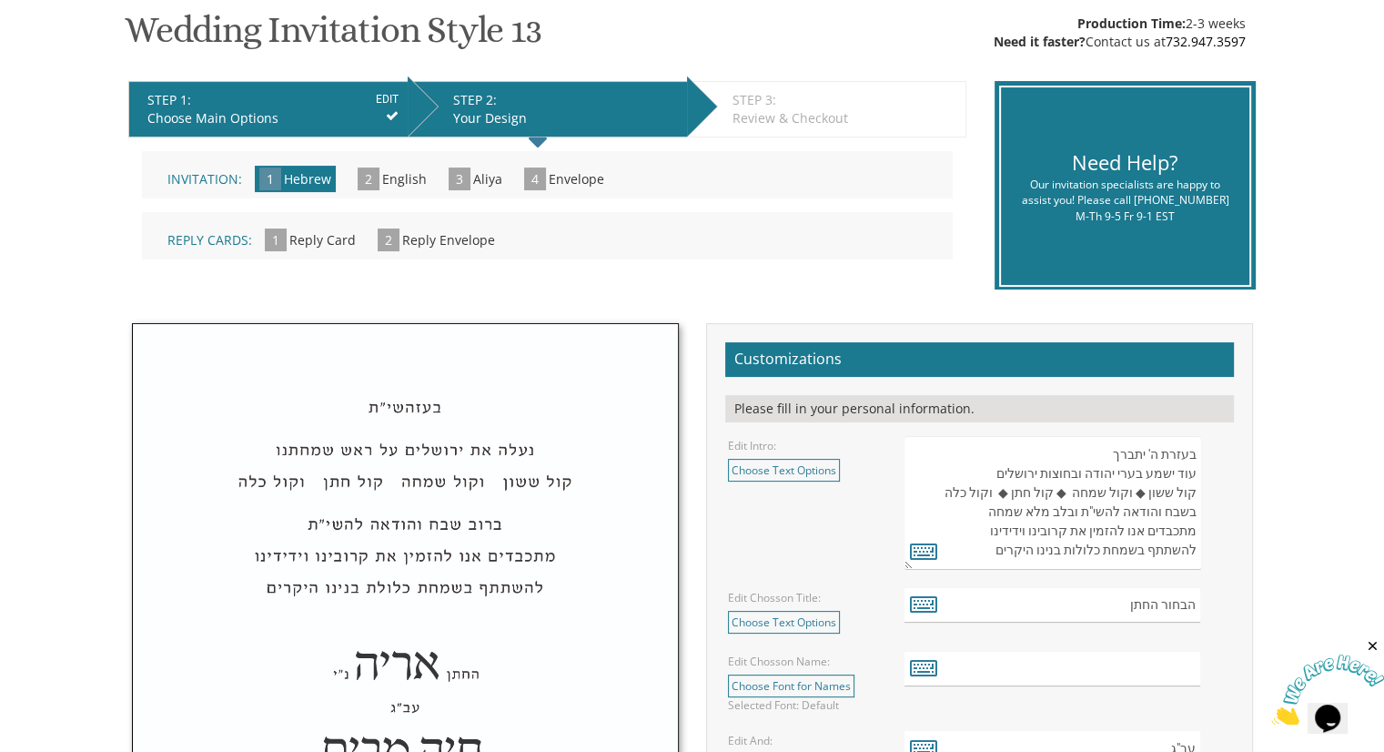
click at [400, 190] on div "Invitation: 1 Hebrew » 2 English » 3 Aliya » 4 Envelope »" at bounding box center [547, 174] width 811 height 47
click at [415, 176] on span "English" at bounding box center [404, 178] width 45 height 17
click at [361, 183] on span "2" at bounding box center [369, 178] width 22 height 23
click at [402, 176] on span "English" at bounding box center [404, 178] width 45 height 17
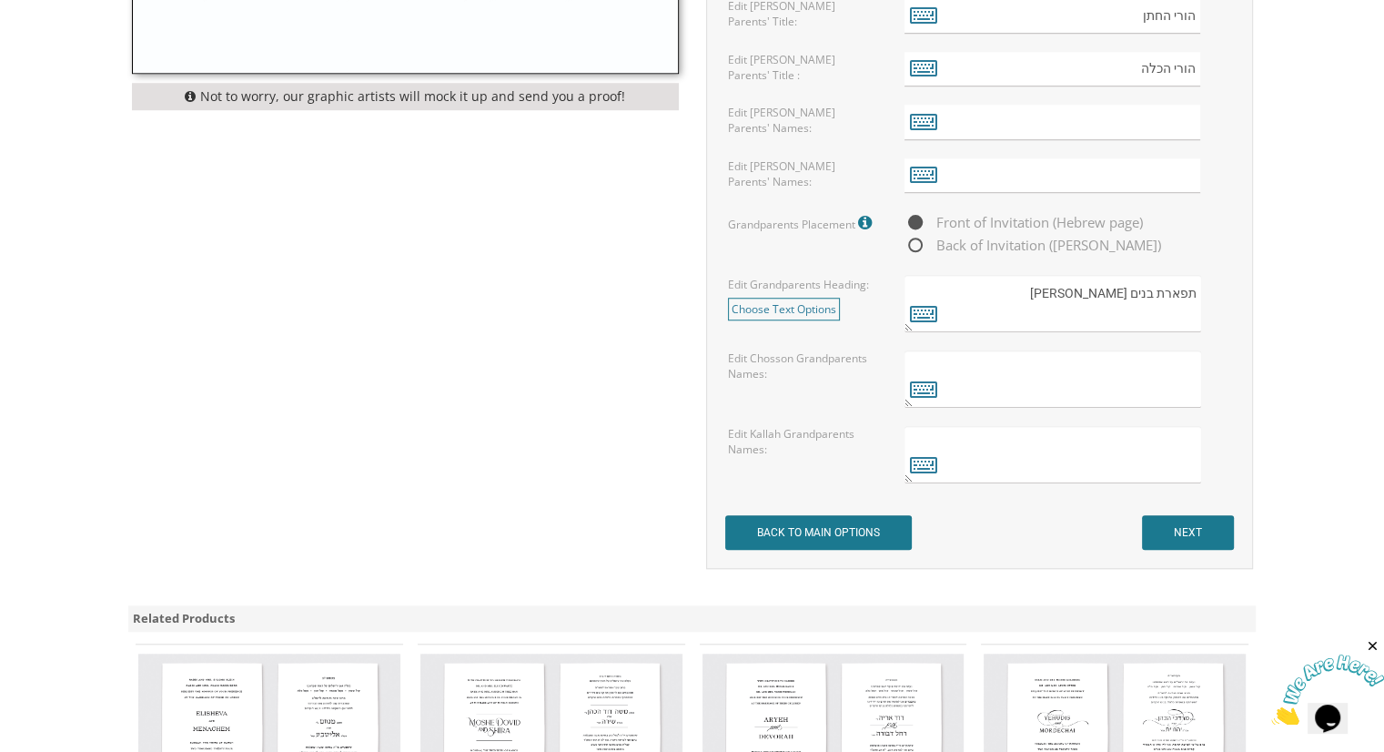
scroll to position [1436, 0]
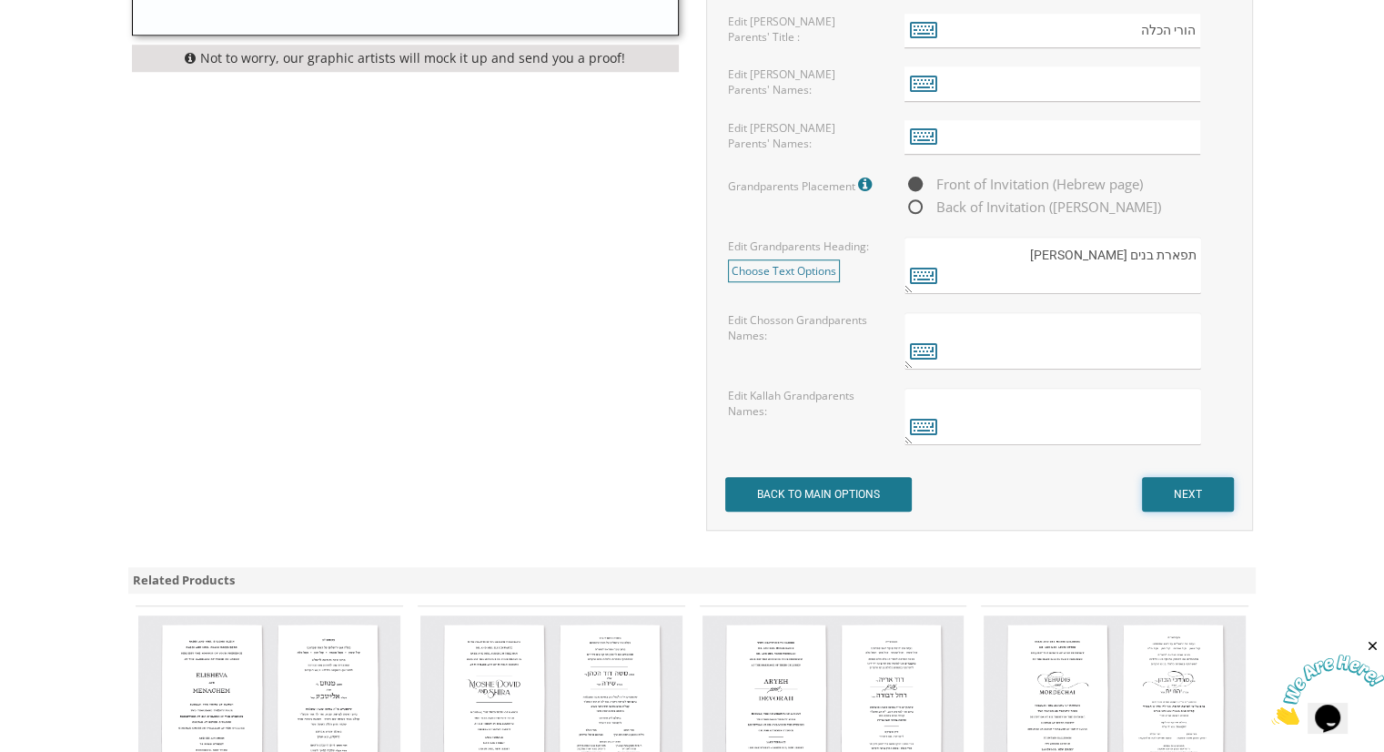
click at [1180, 500] on input "NEXT" at bounding box center [1188, 494] width 92 height 35
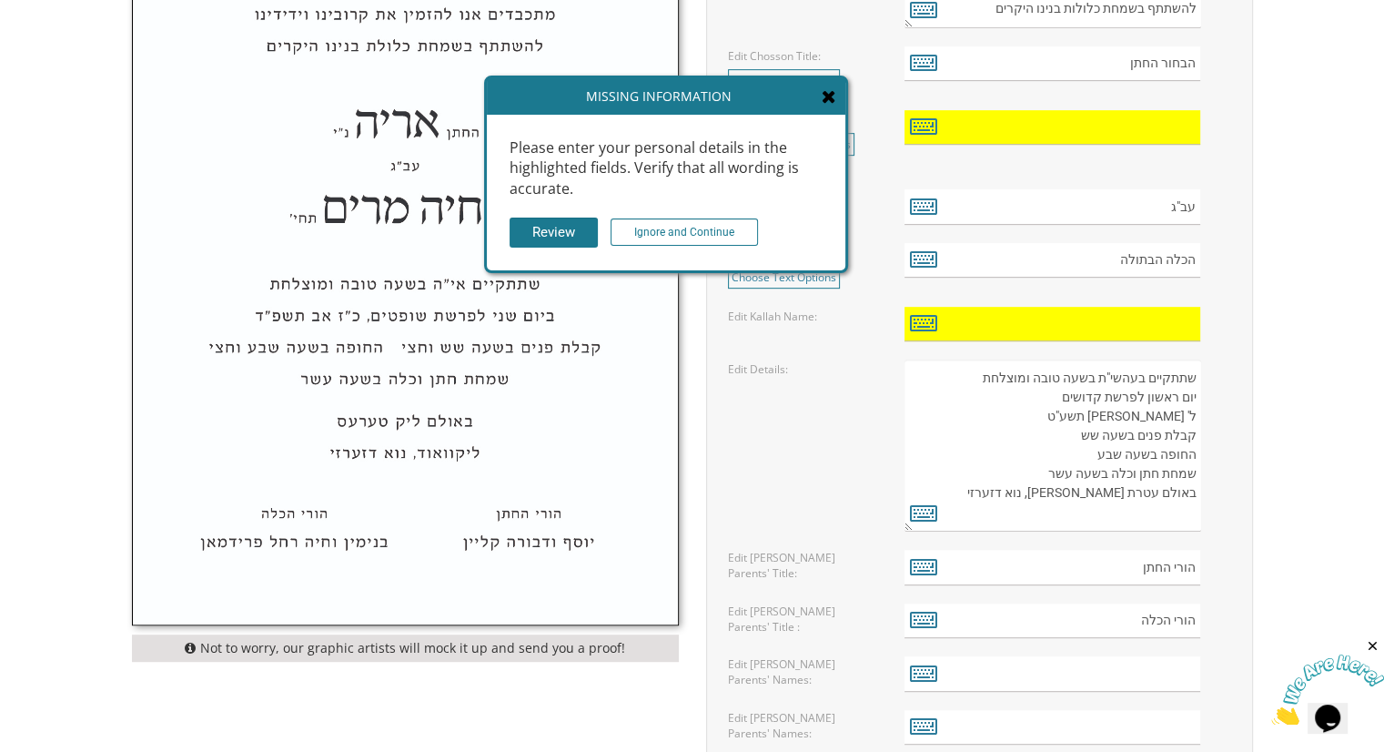
scroll to position [844, 0]
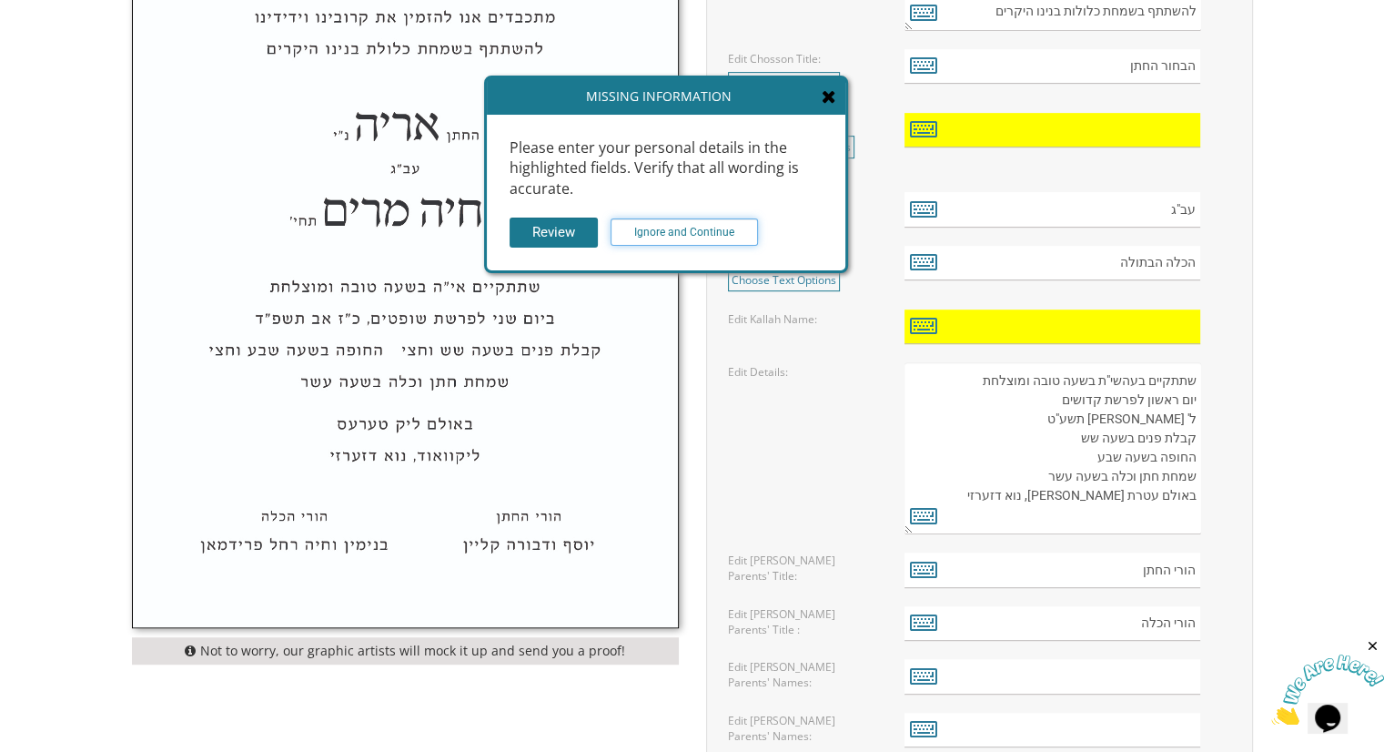
click at [686, 238] on input "Ignore and Continue" at bounding box center [684, 231] width 147 height 27
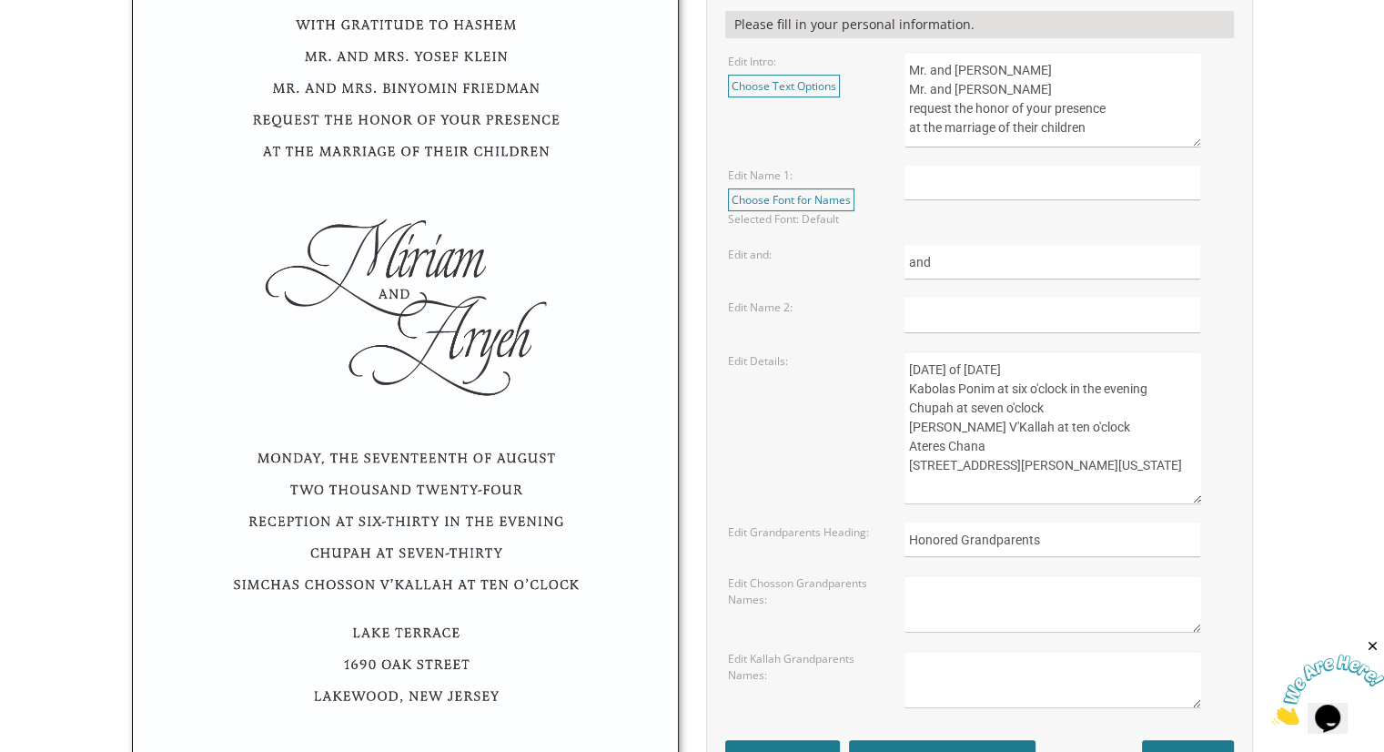
scroll to position [699, 0]
click at [971, 179] on input "text" at bounding box center [1053, 184] width 296 height 35
type input "Nechama"
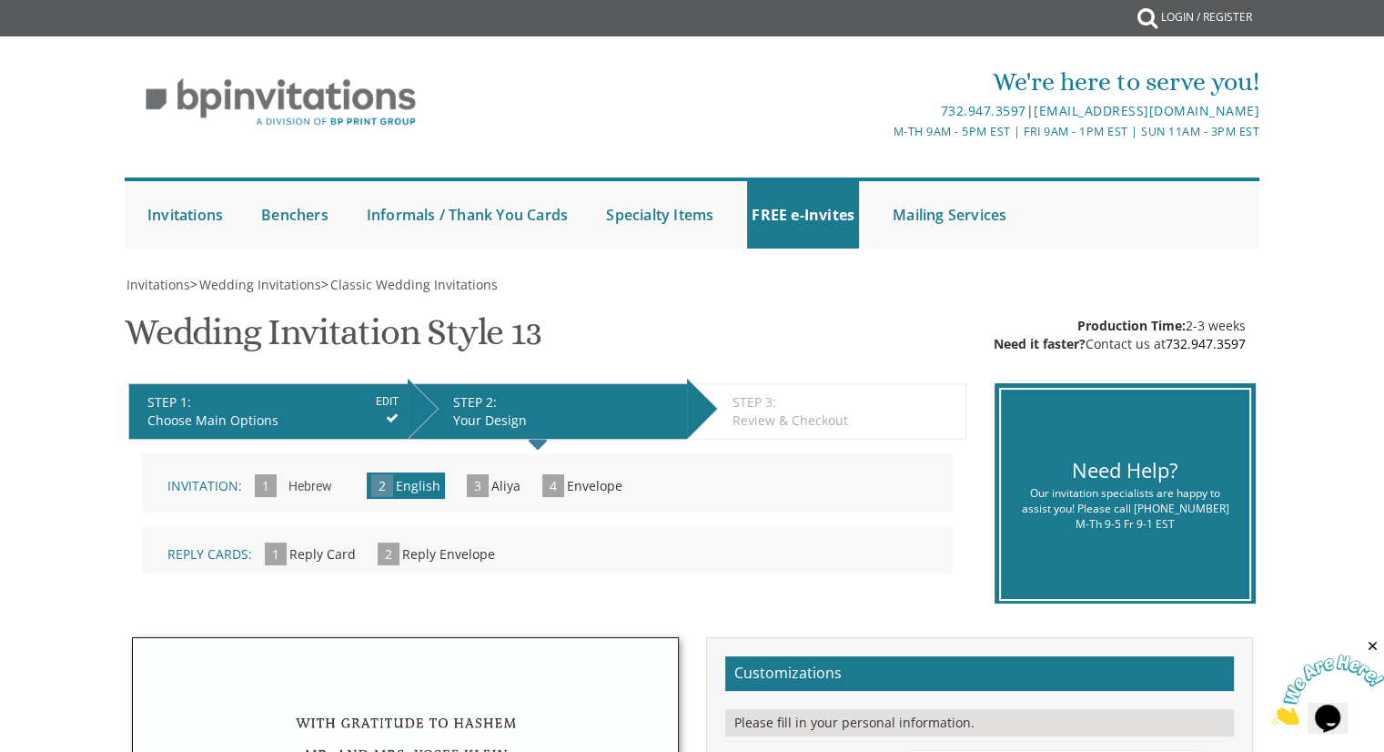
scroll to position [0, 0]
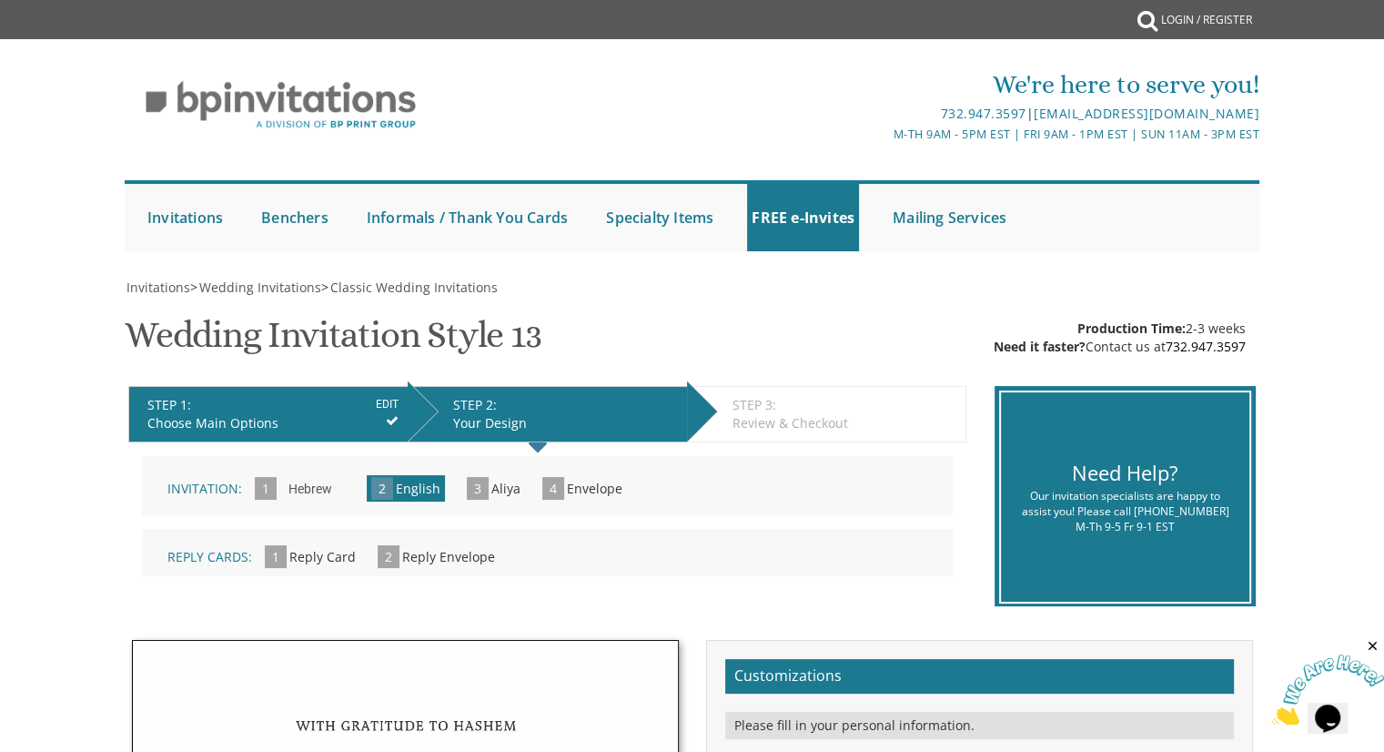
type input "Yitzchok Leib"
click at [290, 548] on span "Reply Card" at bounding box center [322, 556] width 66 height 17
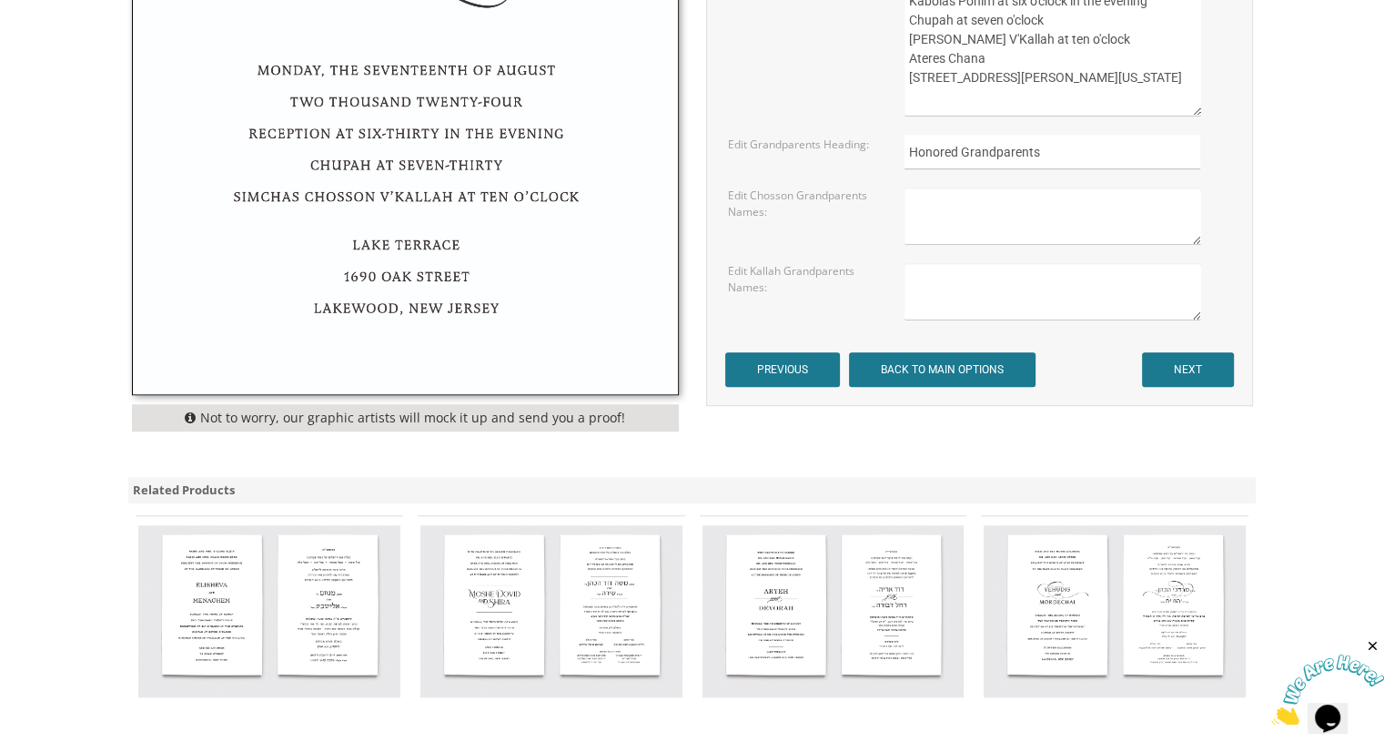
scroll to position [1125, 0]
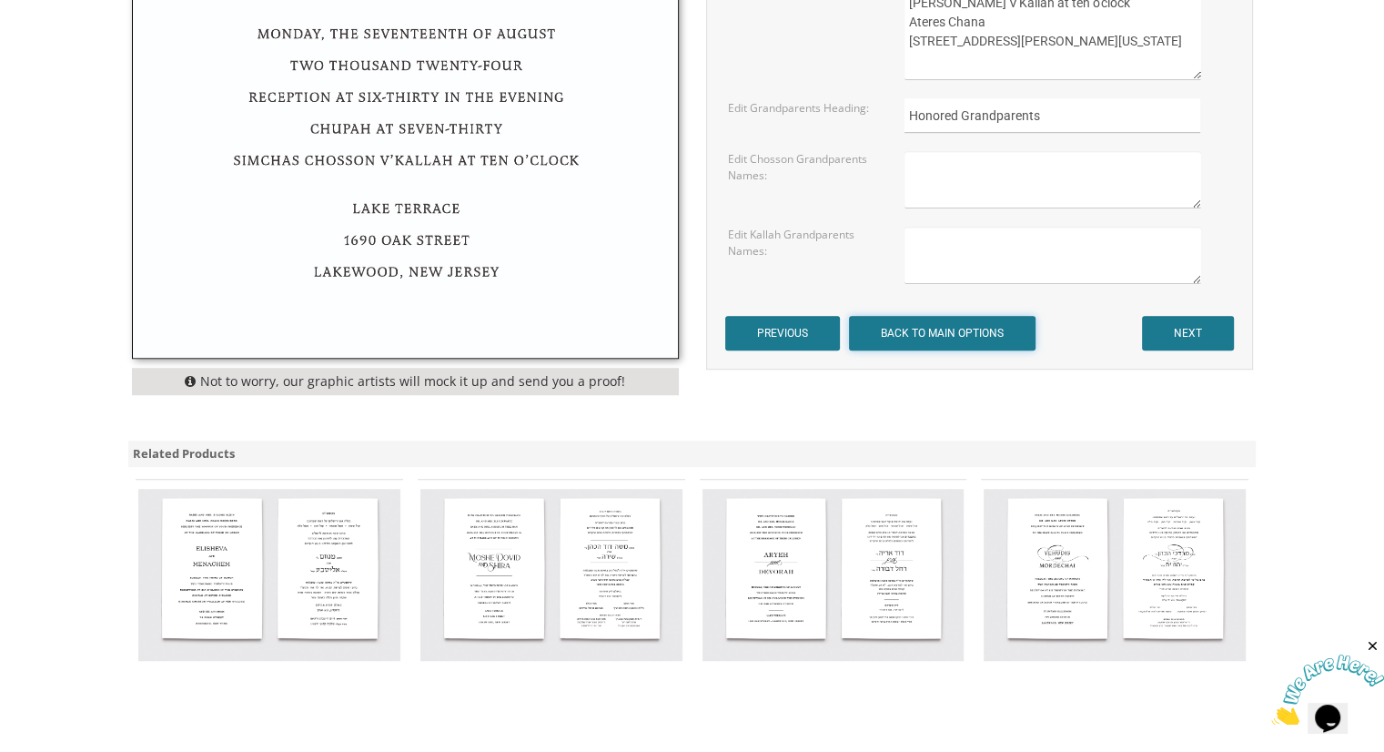
click at [968, 339] on input "BACK TO MAIN OPTIONS" at bounding box center [942, 333] width 187 height 35
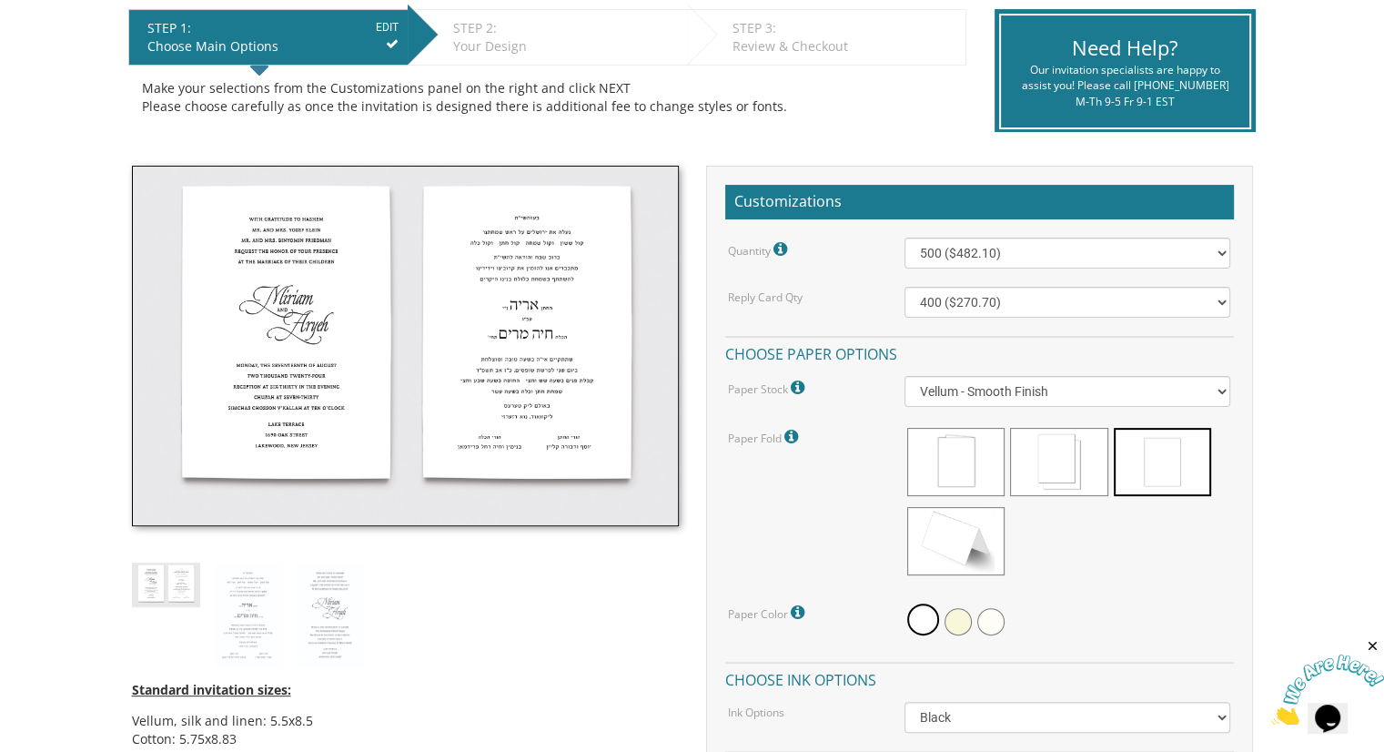
scroll to position [409, 0]
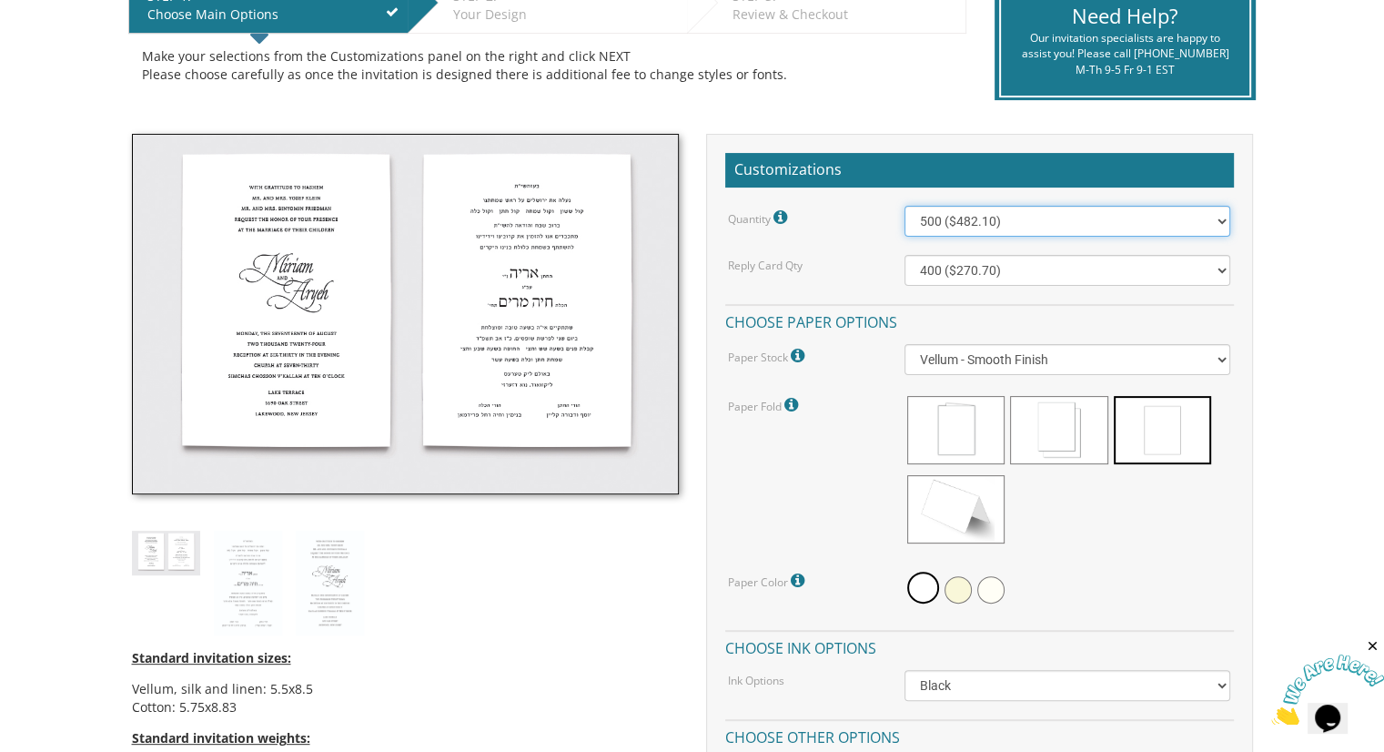
click at [1052, 230] on select "100 ($277.50) 200 ($330.45) 300 ($380.65) 400 ($432.70) 500 ($482.10) 600 ($534…" at bounding box center [1068, 221] width 326 height 31
select select "1000"
click at [905, 206] on select "100 ($277.50) 200 ($330.45) 300 ($380.65) 400 ($432.70) 500 ($482.10) 600 ($534…" at bounding box center [1068, 221] width 326 height 31
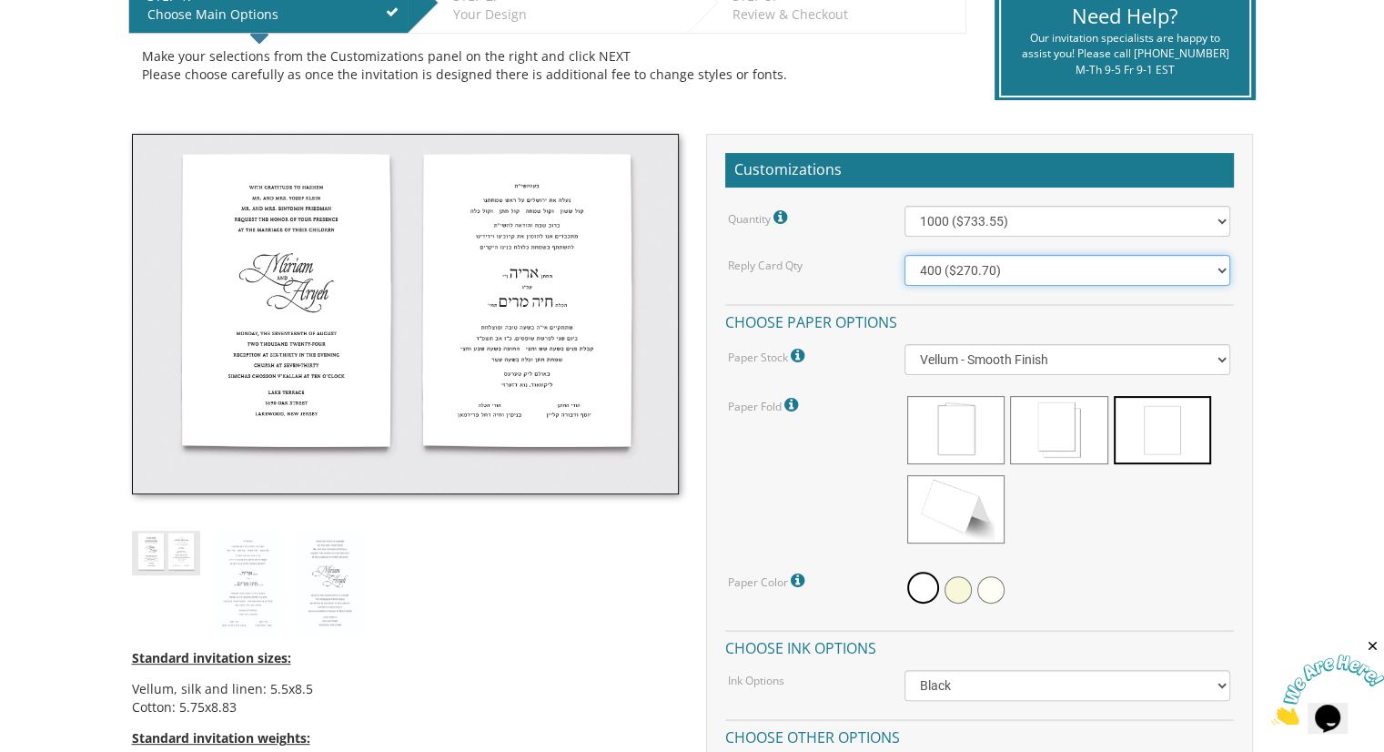
click at [1023, 268] on select "100 ($125.70) 200 ($150.60) 300 ($177.95) 400 ($270.70) 500 ($225.30) 600 ($249…" at bounding box center [1068, 270] width 326 height 31
click at [905, 255] on select "100 ($125.70) 200 ($150.60) 300 ($177.95) 400 ($270.70) 500 ($225.30) 600 ($249…" at bounding box center [1068, 270] width 326 height 31
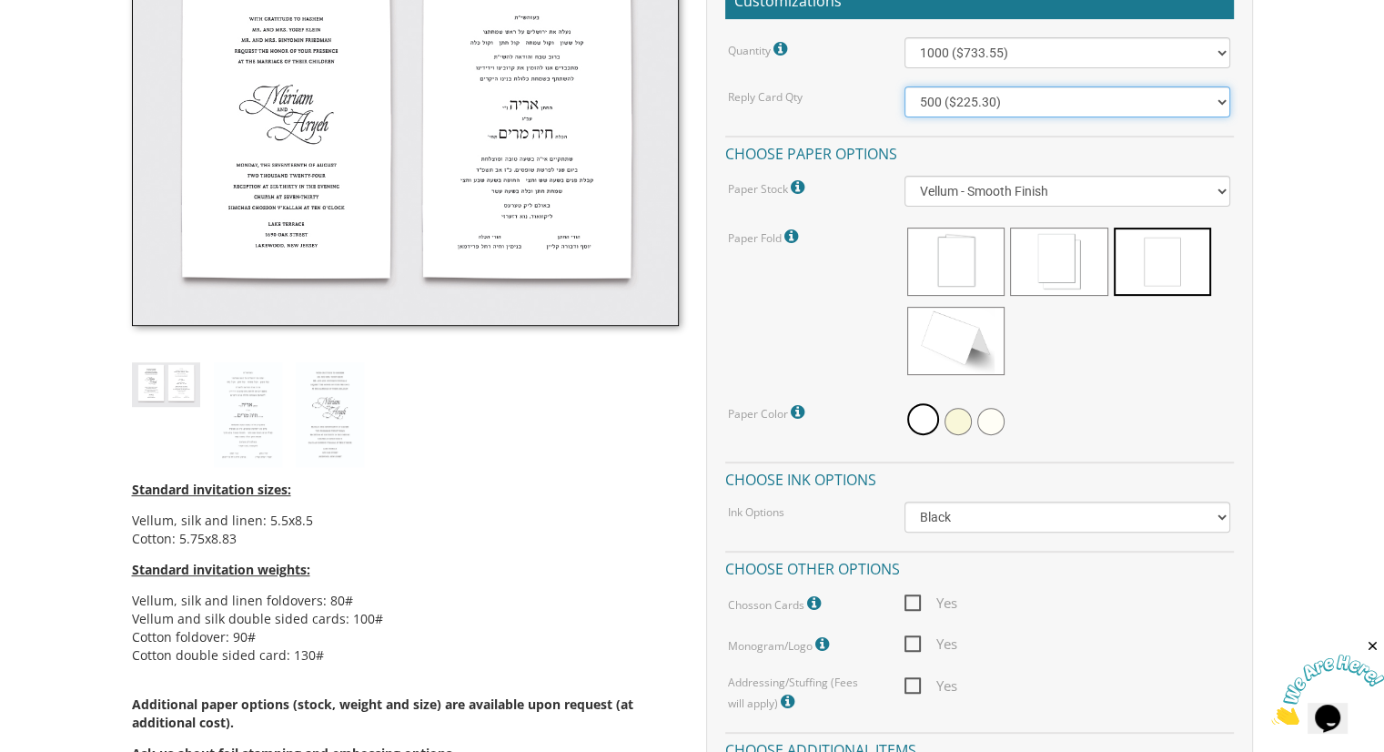
scroll to position [637, 0]
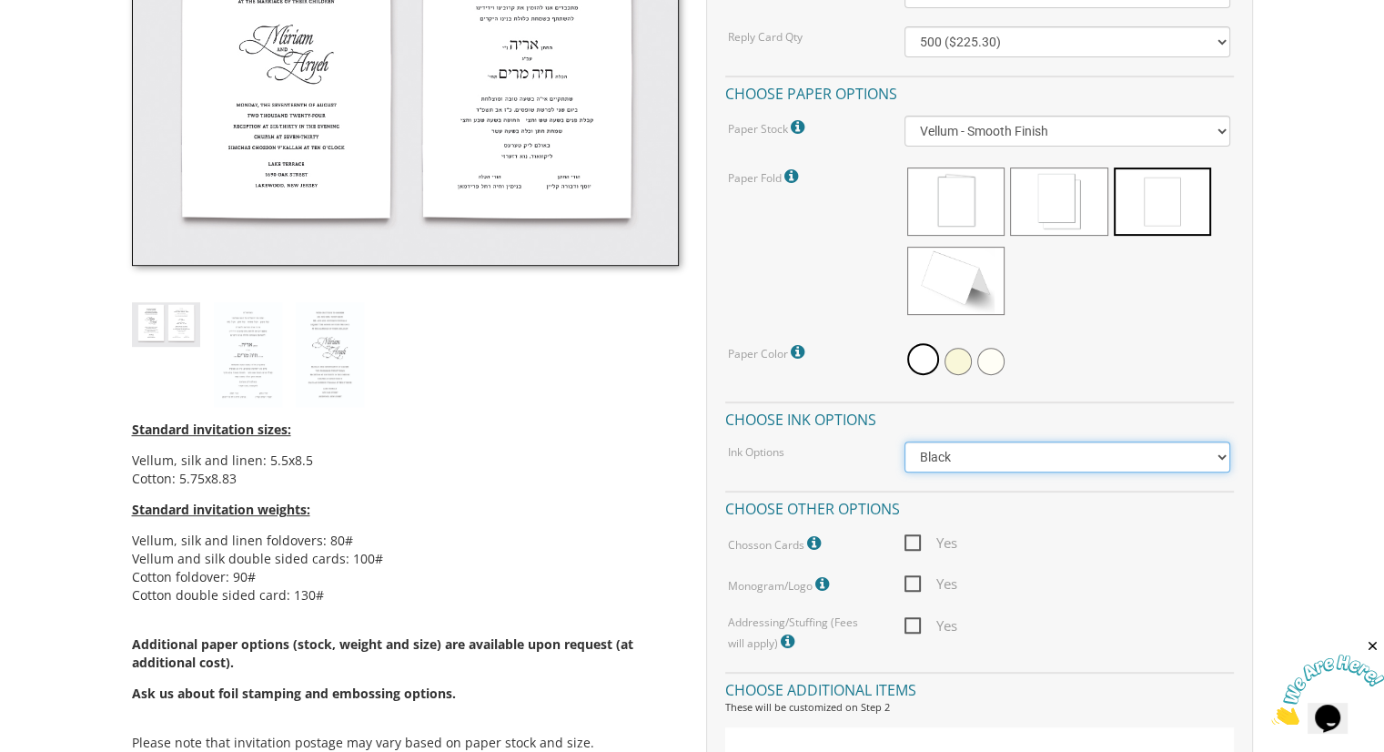
click at [1005, 463] on select "Black Colored Ink ($65.00) Black + One Color ($211.00) Two Colors ($265.00)" at bounding box center [1068, 456] width 326 height 31
click at [1009, 468] on select "Black Colored Ink ($65.00) Black + One Color ($211.00) Two Colors ($265.00)" at bounding box center [1068, 456] width 326 height 31
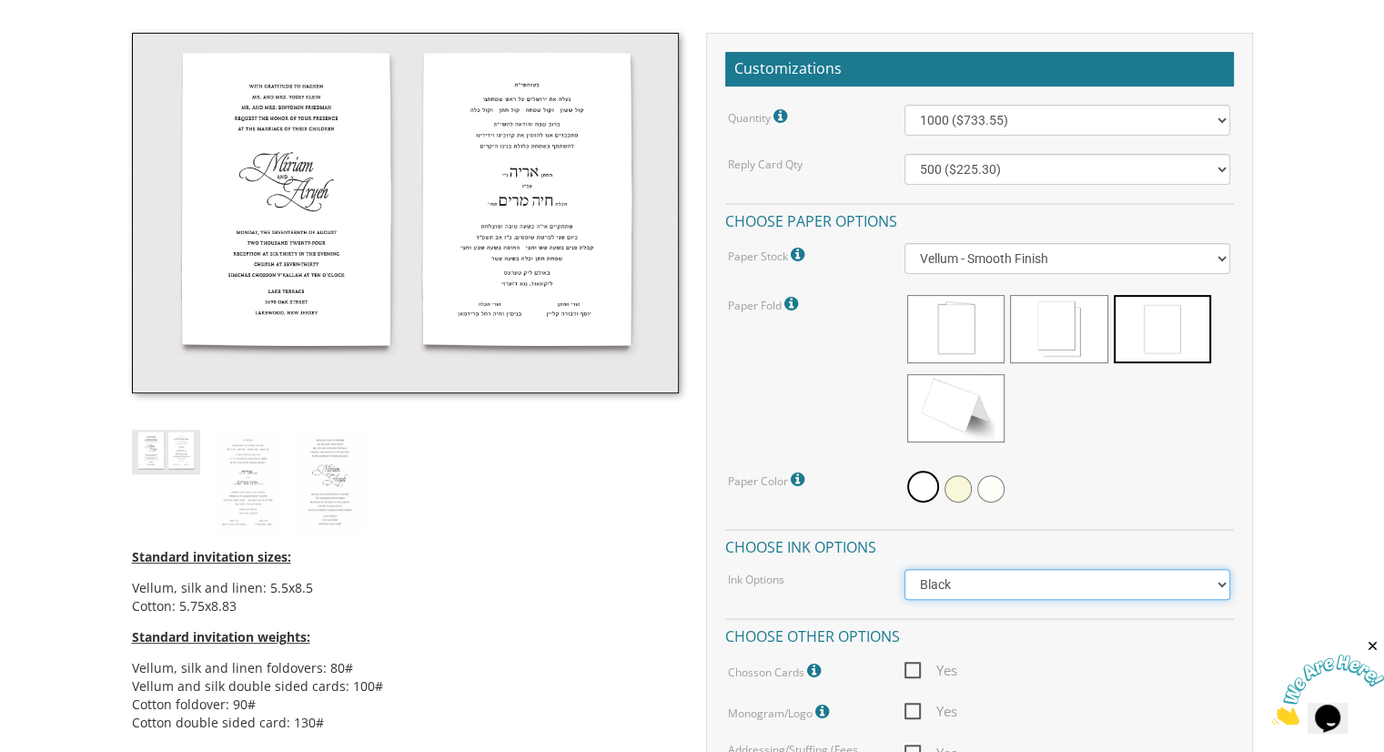
scroll to position [479, 0]
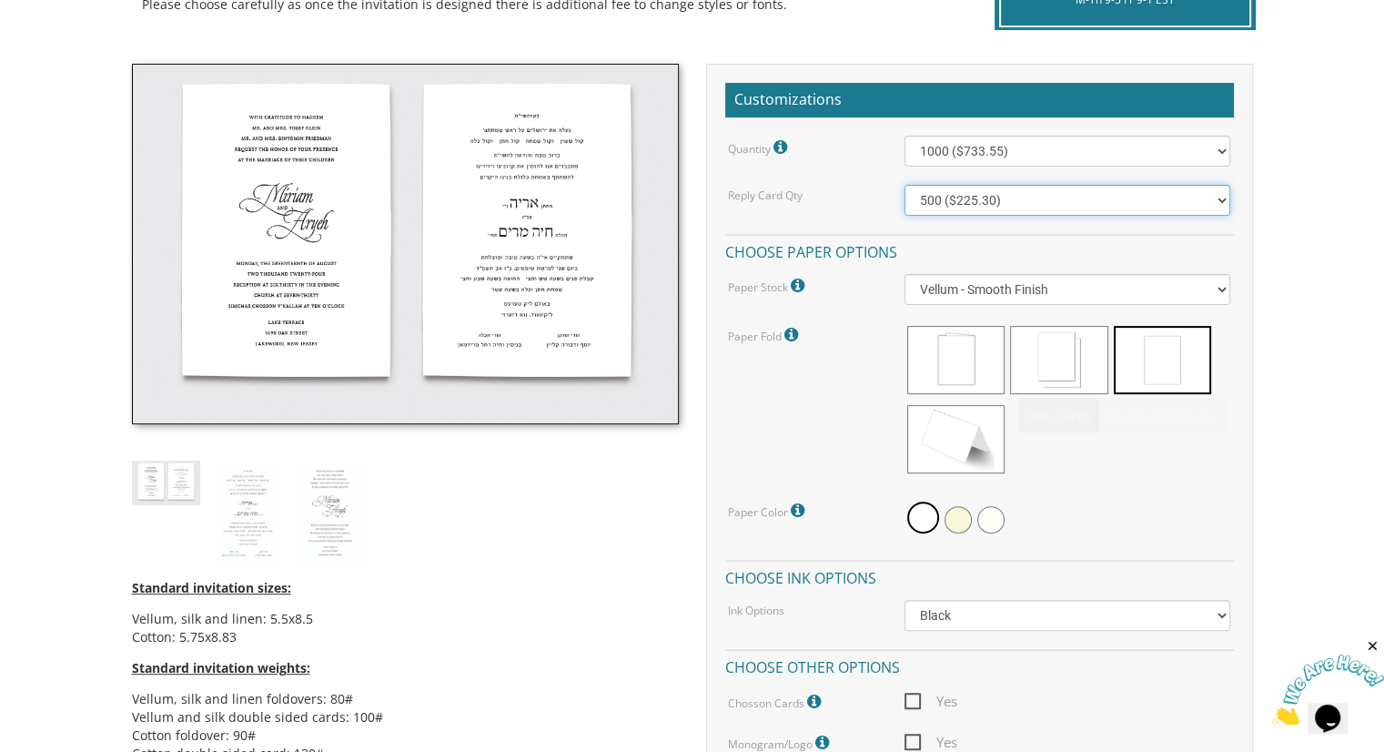
click at [1019, 201] on select "100 ($125.70) 200 ($150.60) 300 ($177.95) 400 ($270.70) 500 ($225.30) 600 ($249…" at bounding box center [1068, 200] width 326 height 31
select select "800"
click at [905, 185] on select "100 ($125.70) 200 ($150.60) 300 ($177.95) 400 ($270.70) 500 ($225.30) 600 ($249…" at bounding box center [1068, 200] width 326 height 31
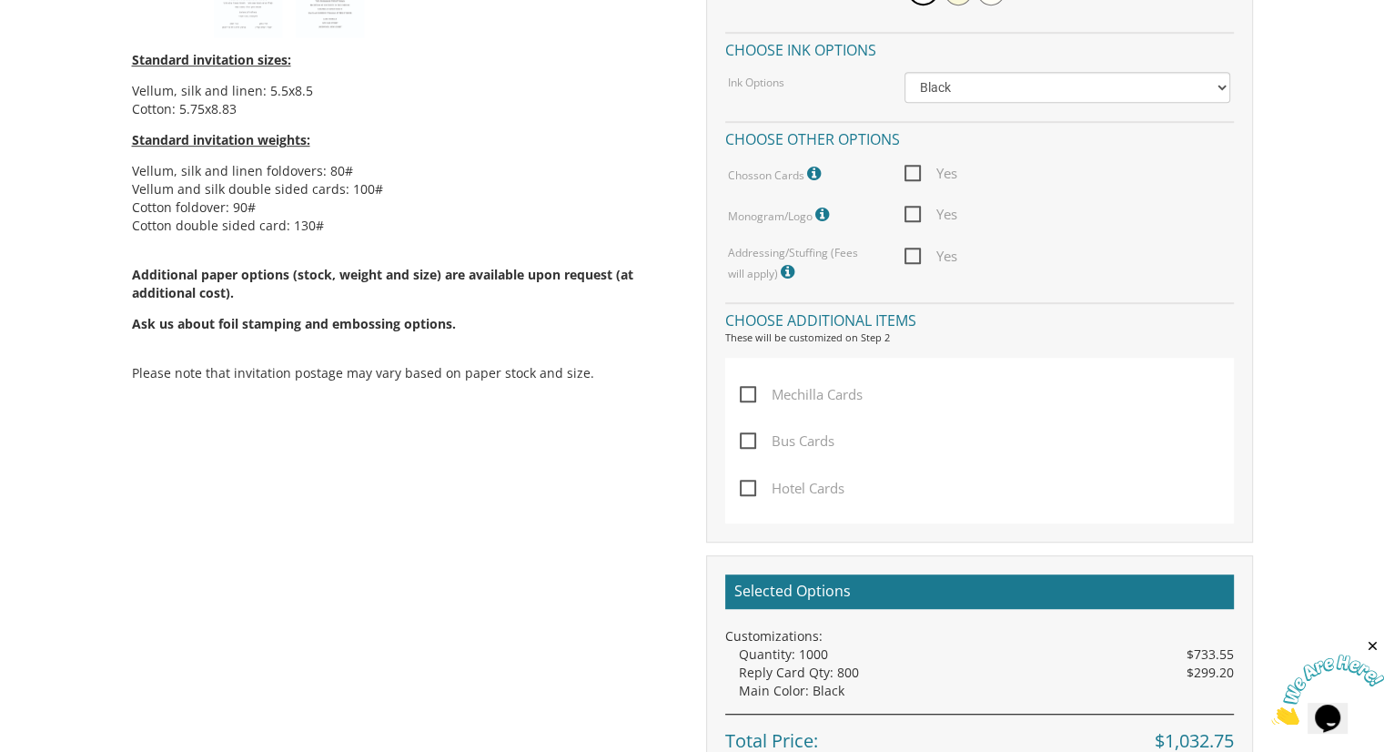
scroll to position [1004, 0]
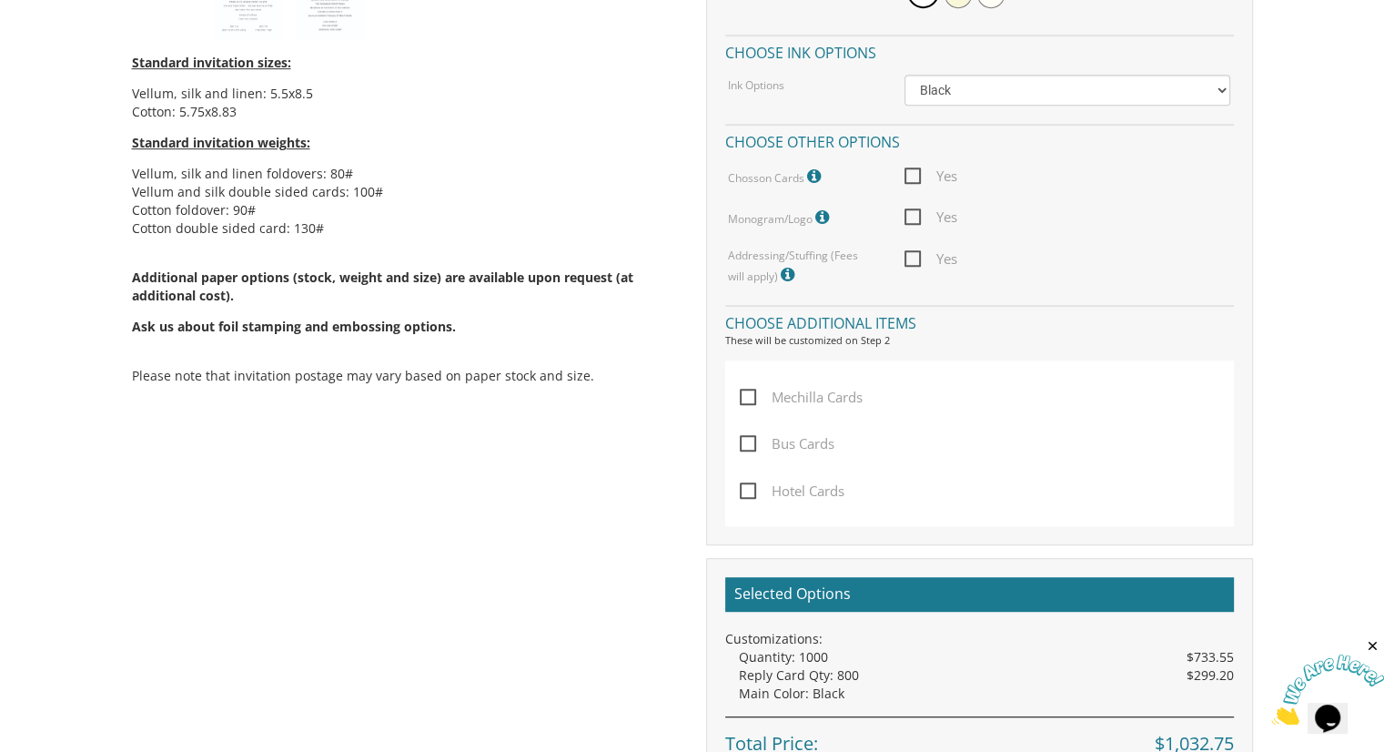
click at [914, 167] on span "Yes" at bounding box center [931, 176] width 53 height 23
click at [914, 168] on input "Yes" at bounding box center [911, 174] width 12 height 12
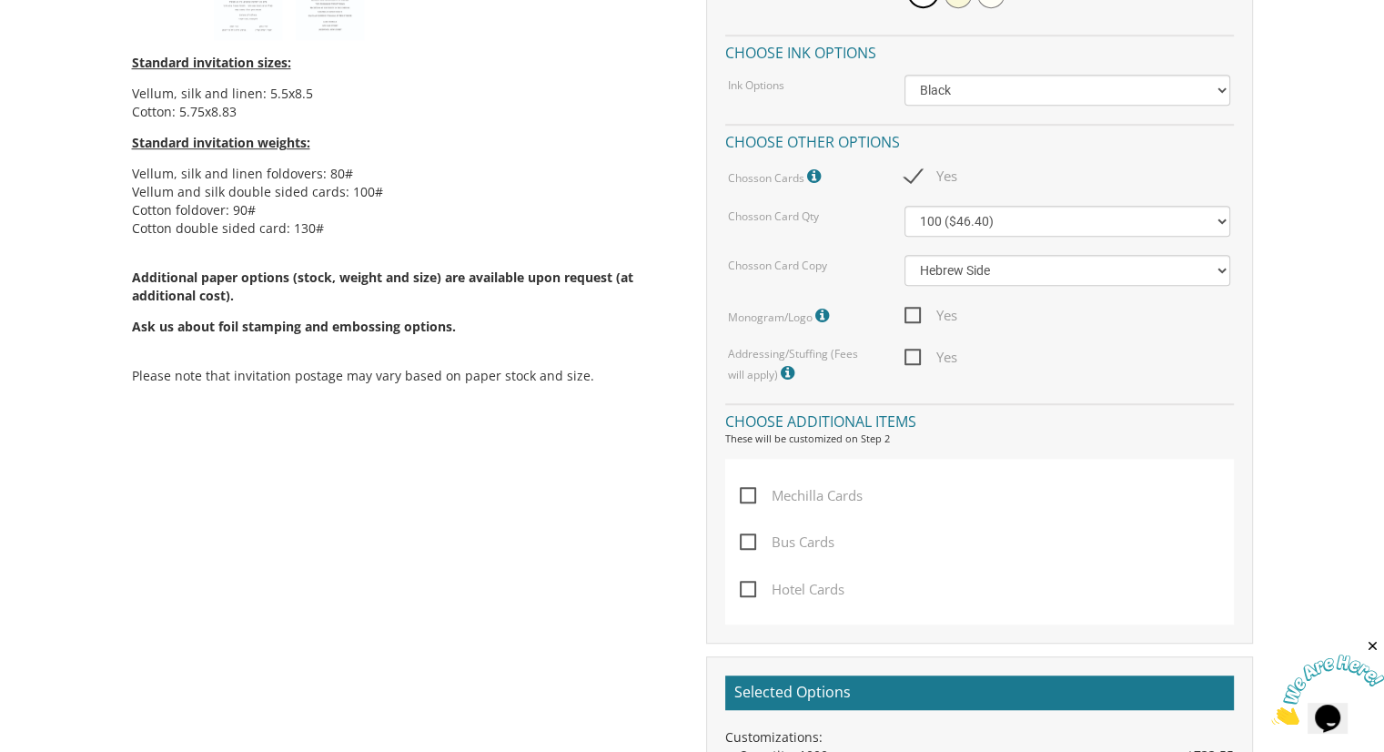
click at [918, 176] on span "Yes" at bounding box center [931, 176] width 53 height 23
click at [916, 176] on input "Yes" at bounding box center [911, 174] width 12 height 12
checkbox input "false"
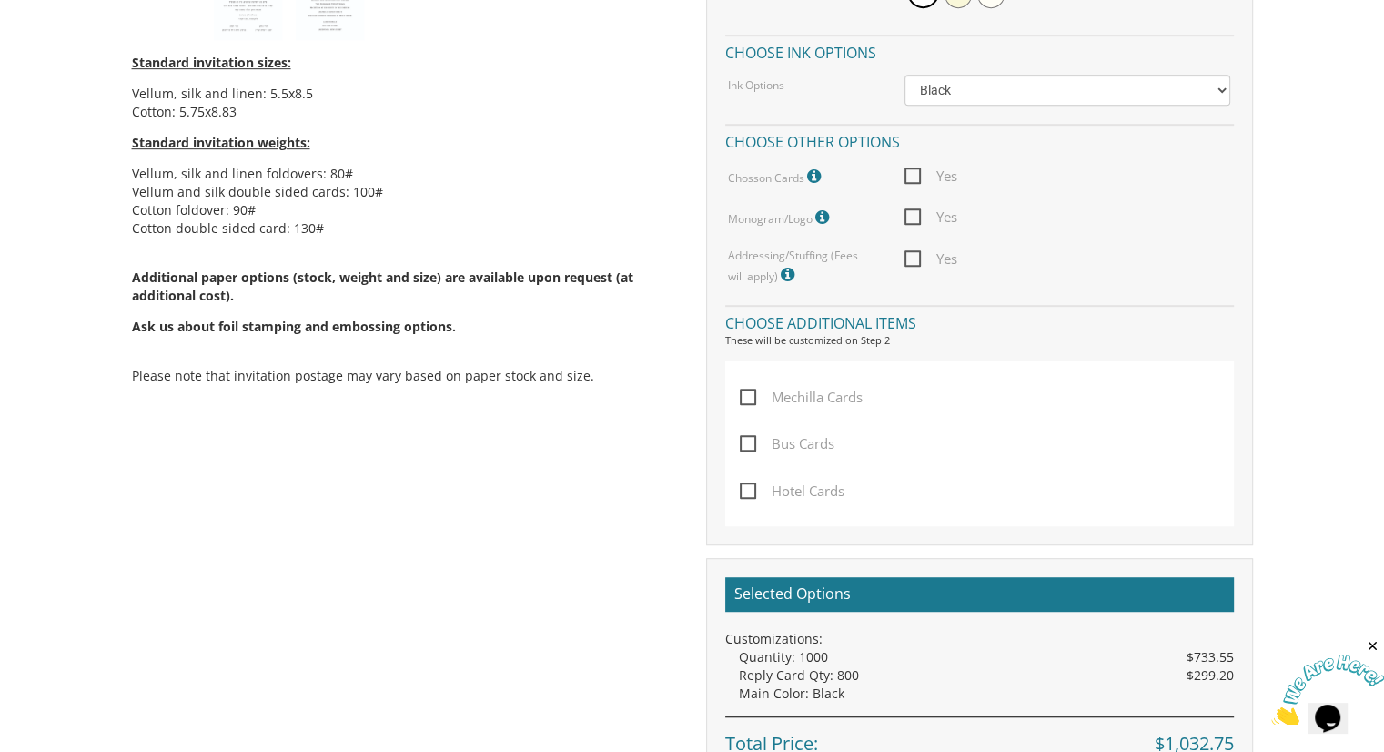
click at [916, 220] on span "Yes" at bounding box center [931, 217] width 53 height 23
click at [916, 220] on input "Yes" at bounding box center [911, 215] width 12 height 12
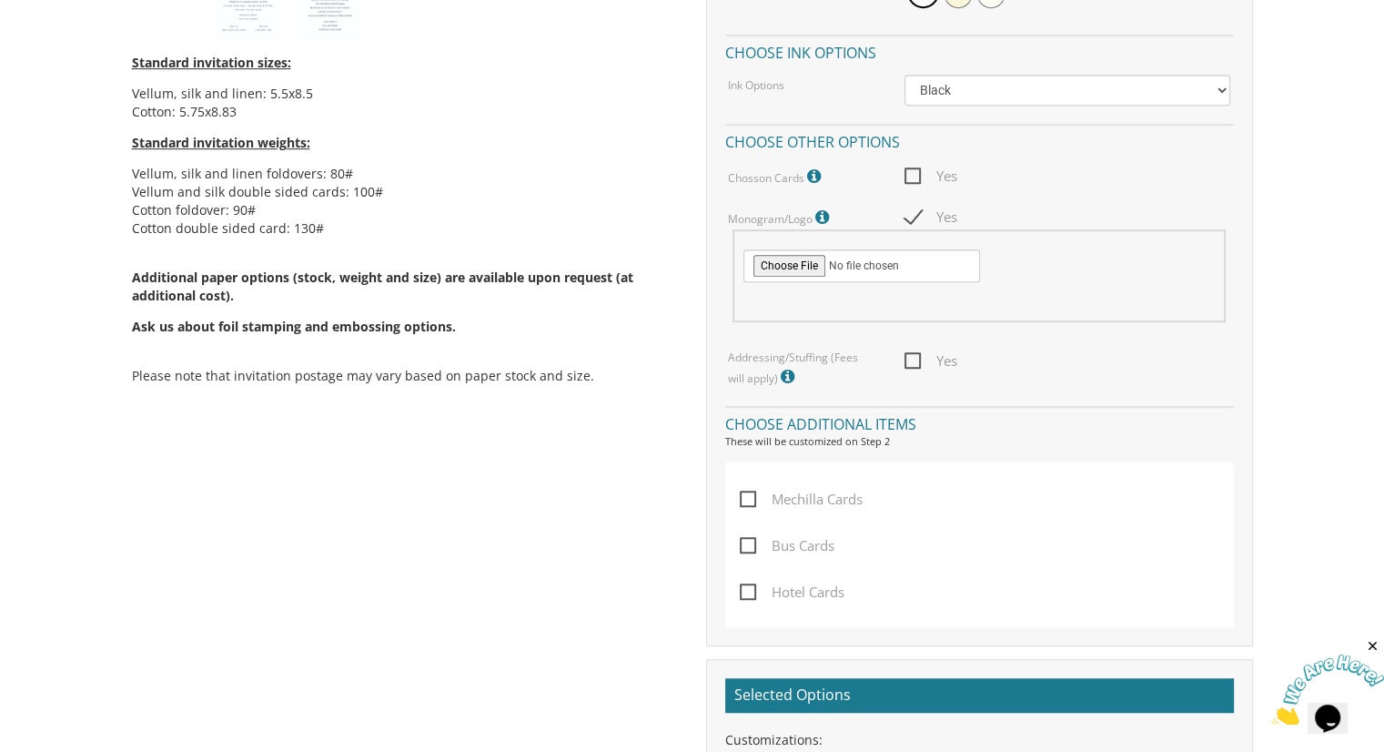
click at [917, 218] on span "Yes" at bounding box center [931, 217] width 53 height 23
click at [916, 218] on input "Yes" at bounding box center [911, 215] width 12 height 12
checkbox input "false"
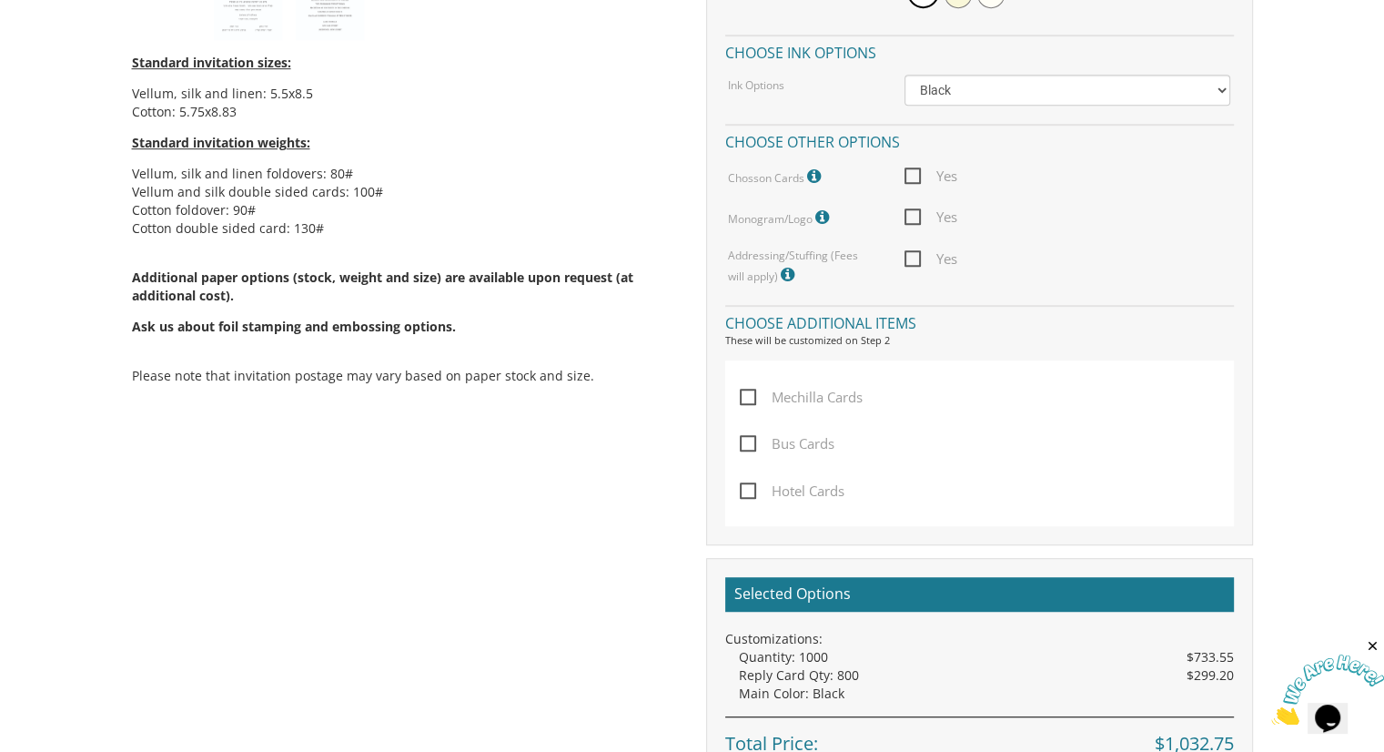
click at [907, 249] on span "Yes" at bounding box center [931, 259] width 53 height 23
click at [907, 251] on input "Yes" at bounding box center [911, 257] width 12 height 12
click at [781, 275] on icon at bounding box center [790, 275] width 18 height 16
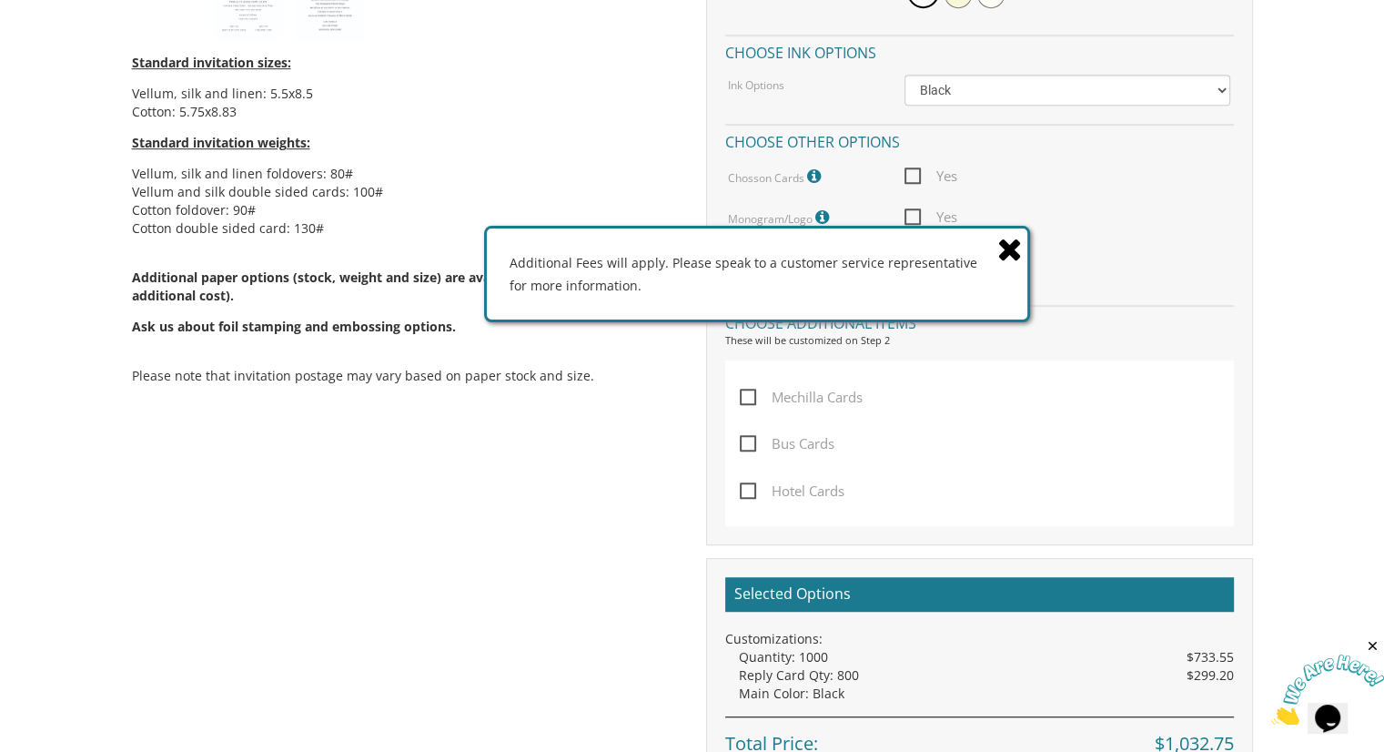
click at [998, 246] on icon at bounding box center [1009, 249] width 25 height 32
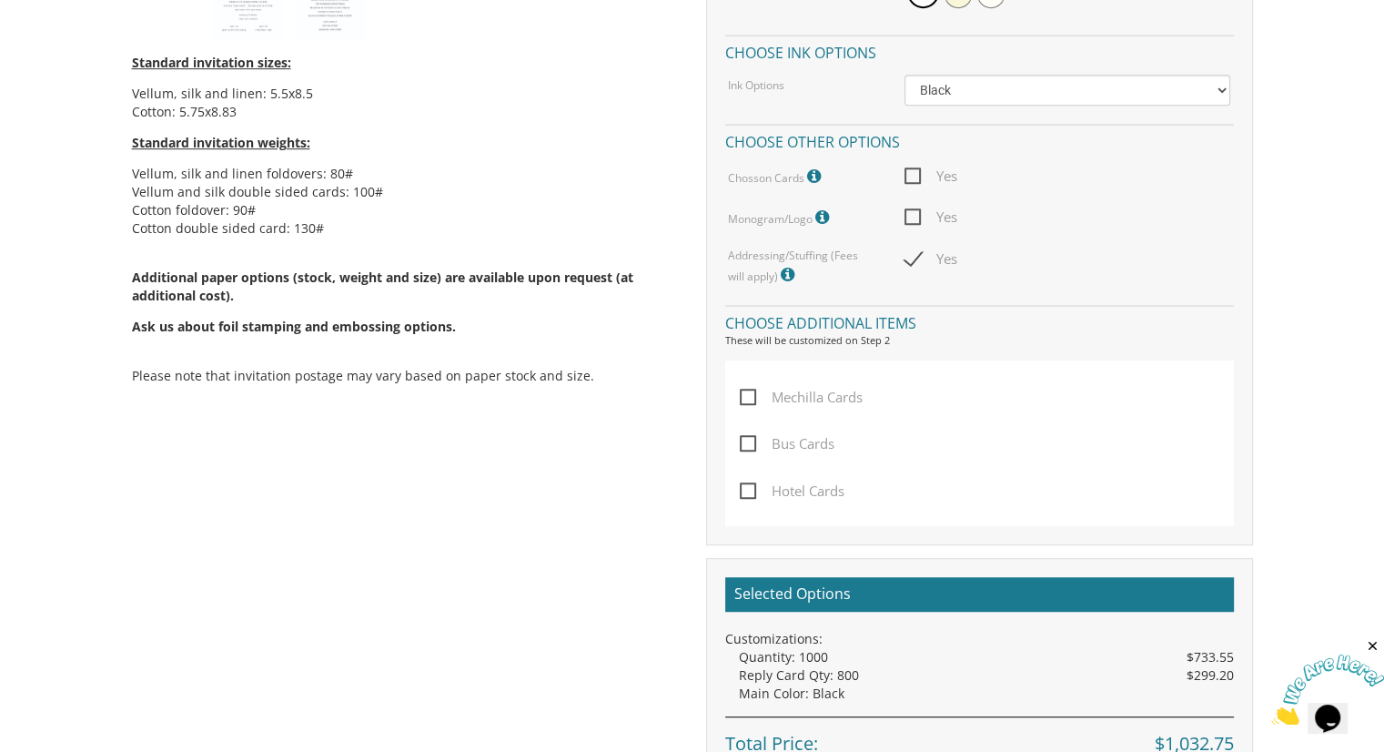
click at [905, 265] on span "Yes" at bounding box center [931, 259] width 53 height 23
click at [905, 263] on input "Yes" at bounding box center [911, 257] width 12 height 12
checkbox input "false"
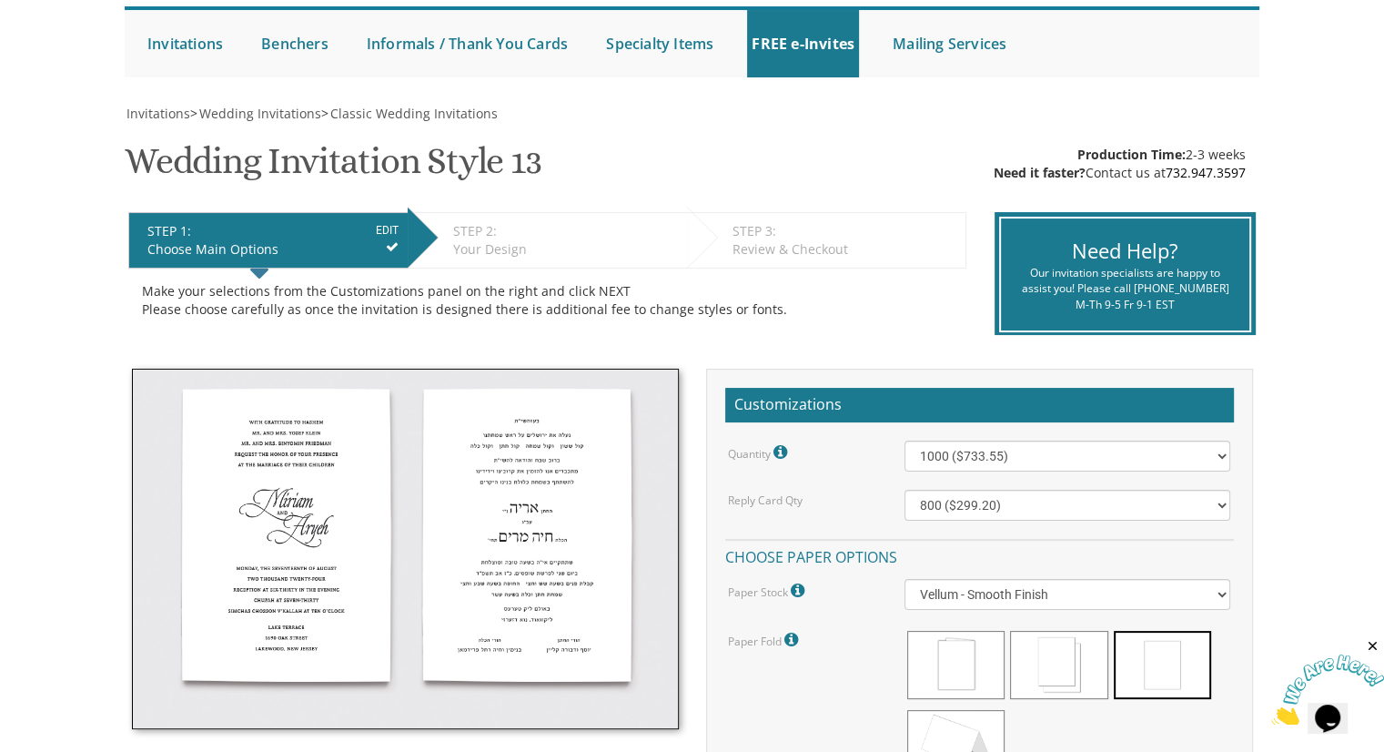
scroll to position [182, 0]
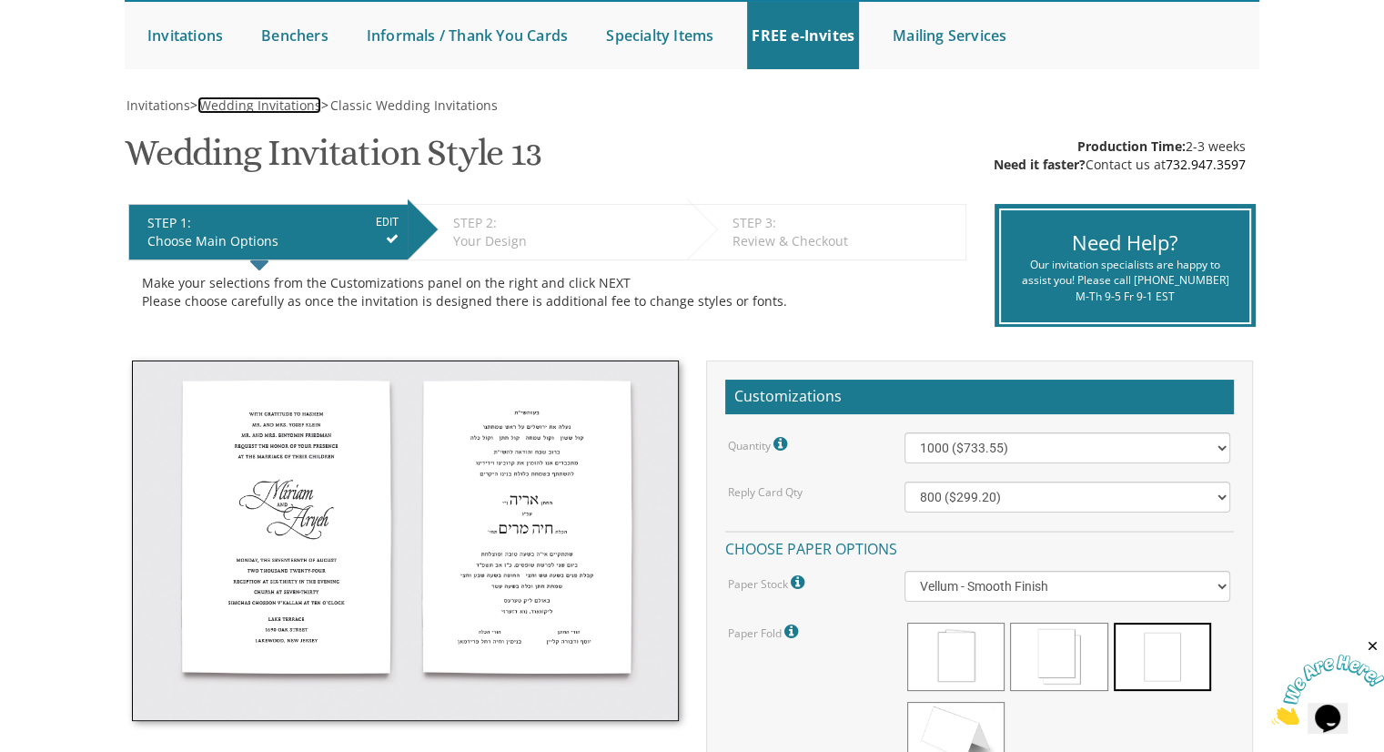
click at [305, 111] on span "Wedding Invitations" at bounding box center [260, 104] width 122 height 17
click at [492, 165] on h1 "Wedding Invitation Style 13 SKU: WedInv13" at bounding box center [333, 160] width 417 height 54
click at [448, 104] on span "Classic Wedding Invitations" at bounding box center [413, 104] width 167 height 17
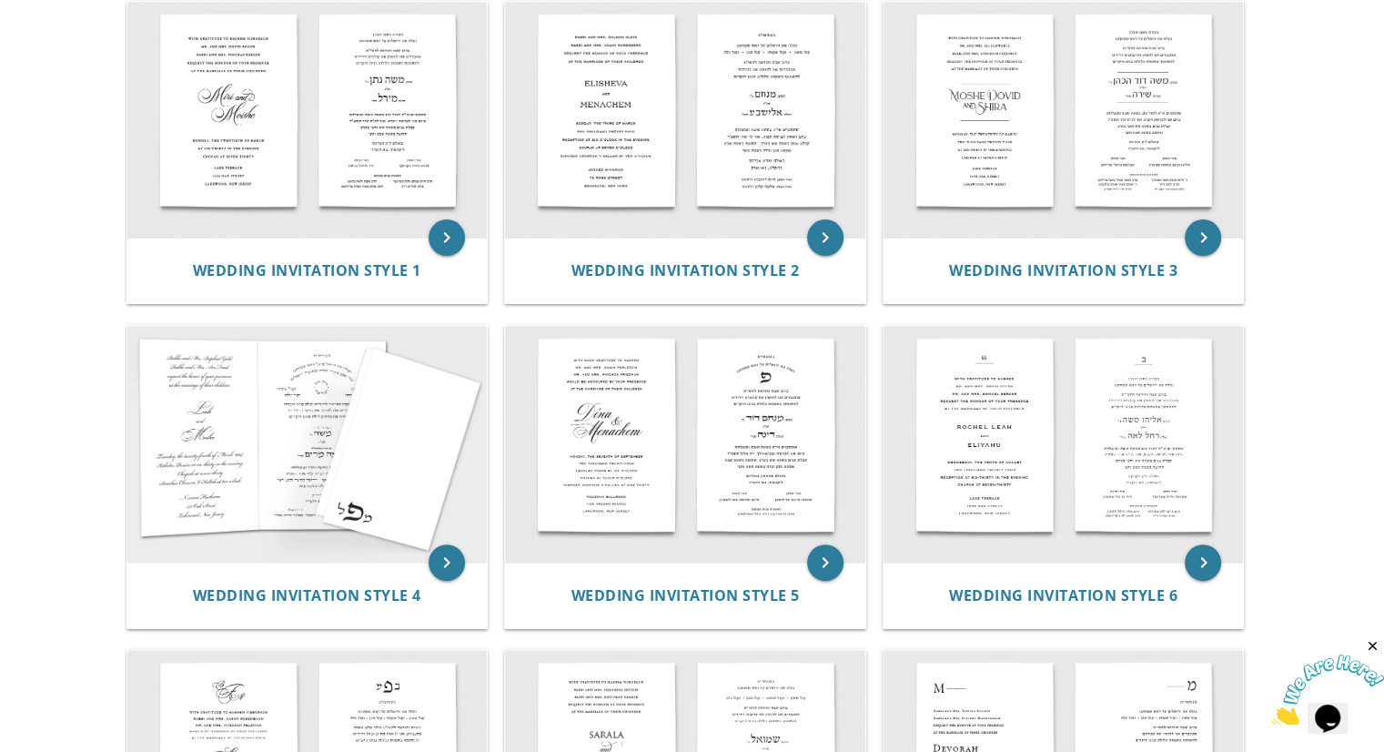
scroll to position [218, 0]
